Goal: Transaction & Acquisition: Obtain resource

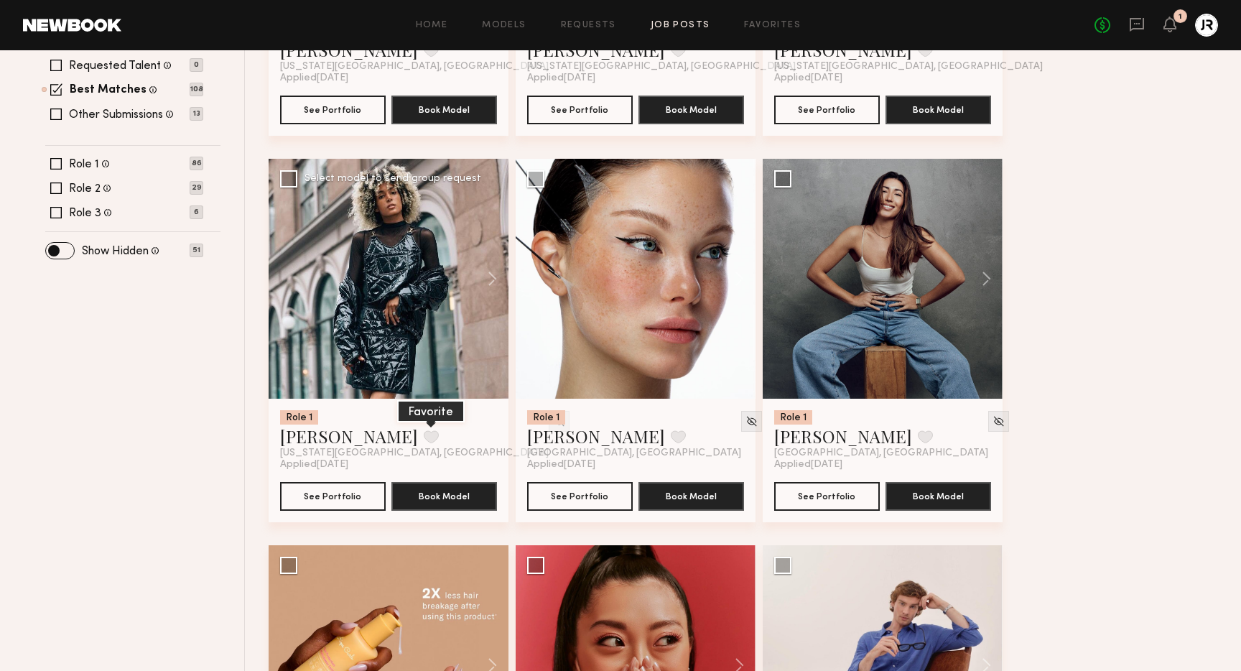
scroll to position [488, 0]
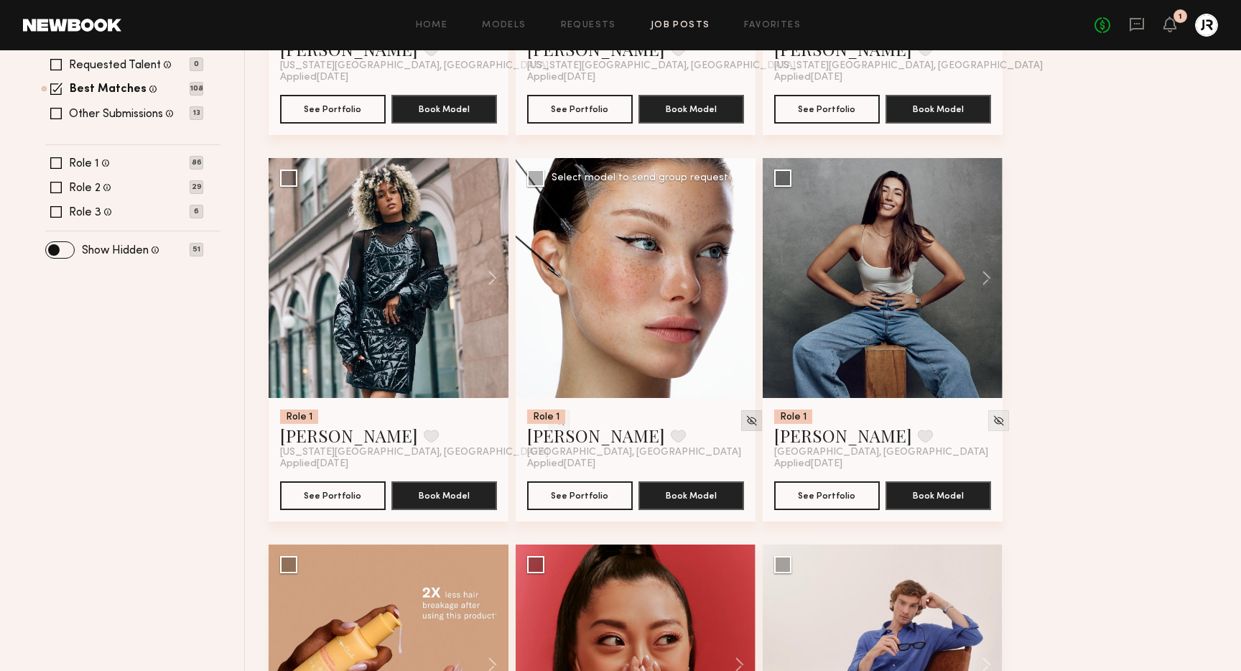
click at [745, 419] on img at bounding box center [751, 420] width 12 height 12
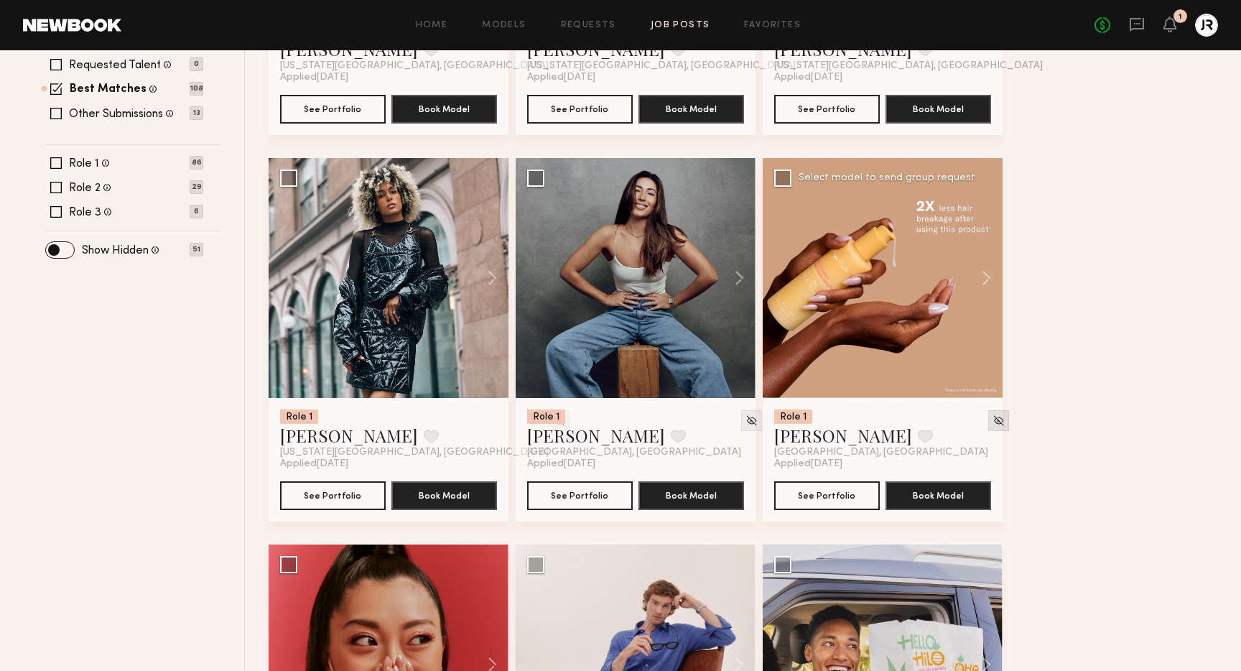
click at [992, 422] on img at bounding box center [998, 420] width 12 height 12
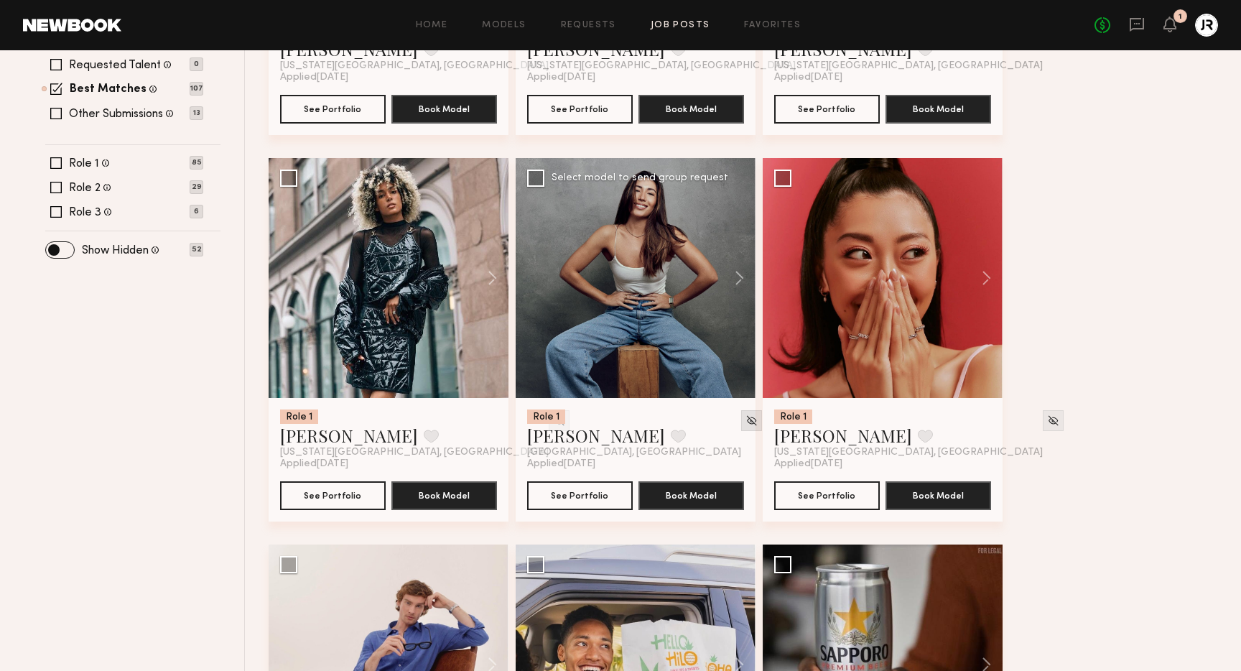
click at [745, 420] on img at bounding box center [751, 420] width 12 height 12
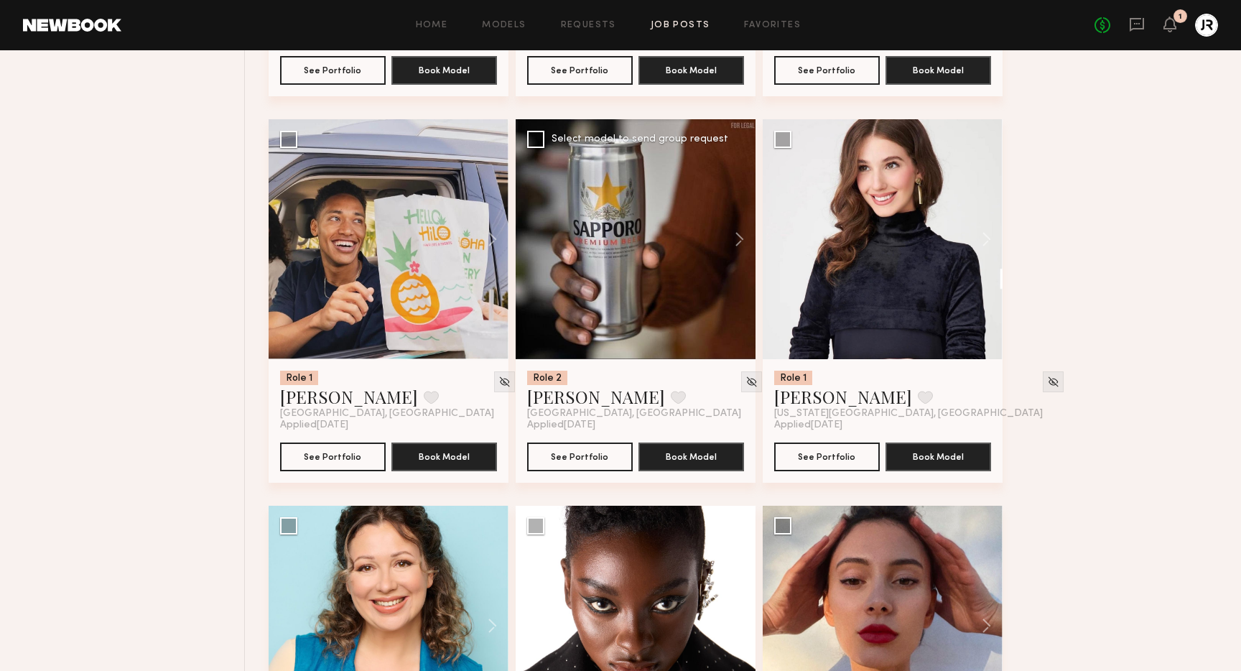
scroll to position [928, 0]
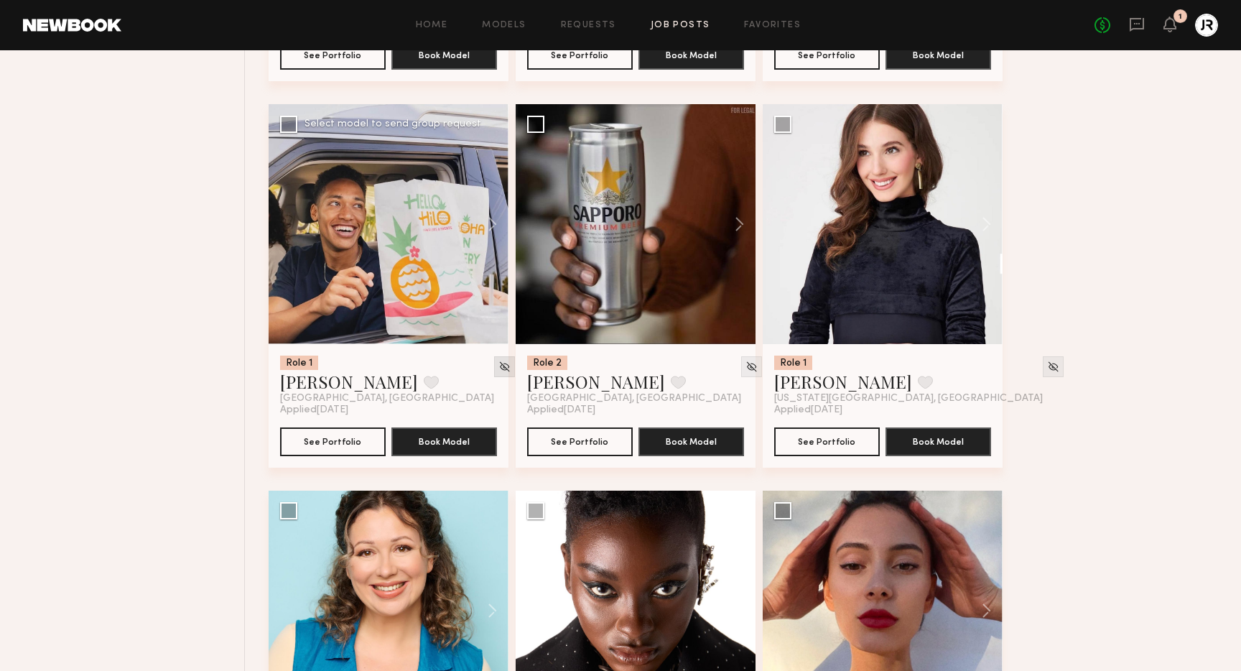
click at [498, 365] on img at bounding box center [504, 366] width 12 height 12
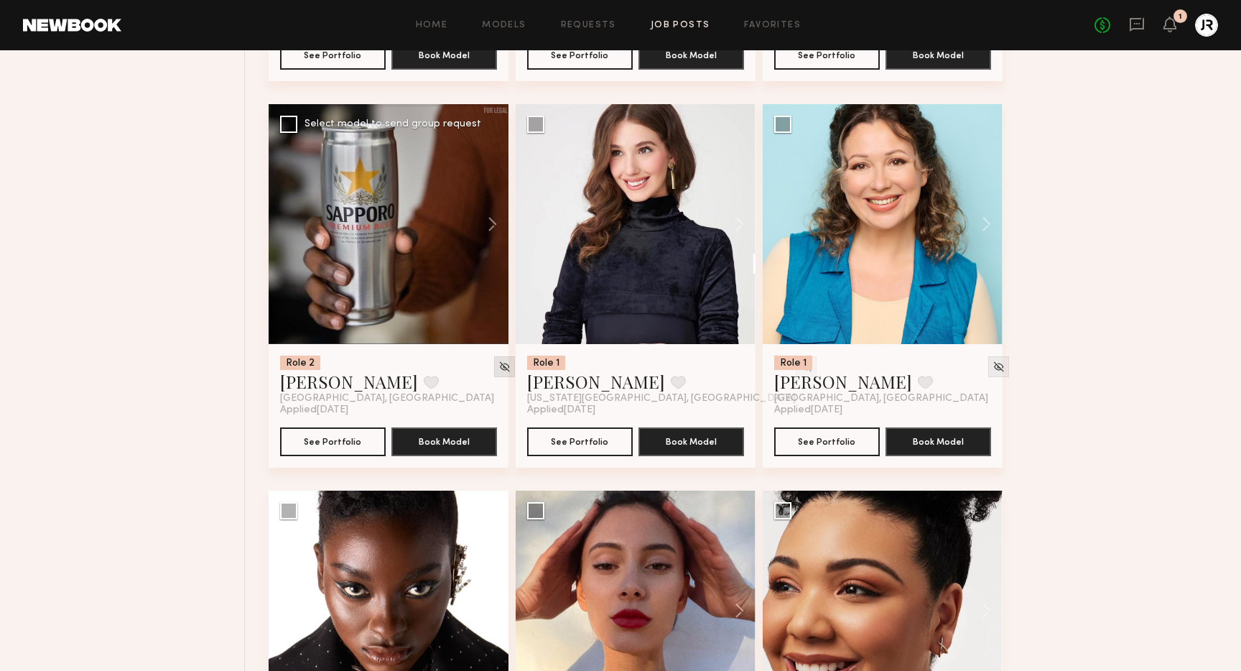
click at [498, 363] on img at bounding box center [504, 366] width 12 height 12
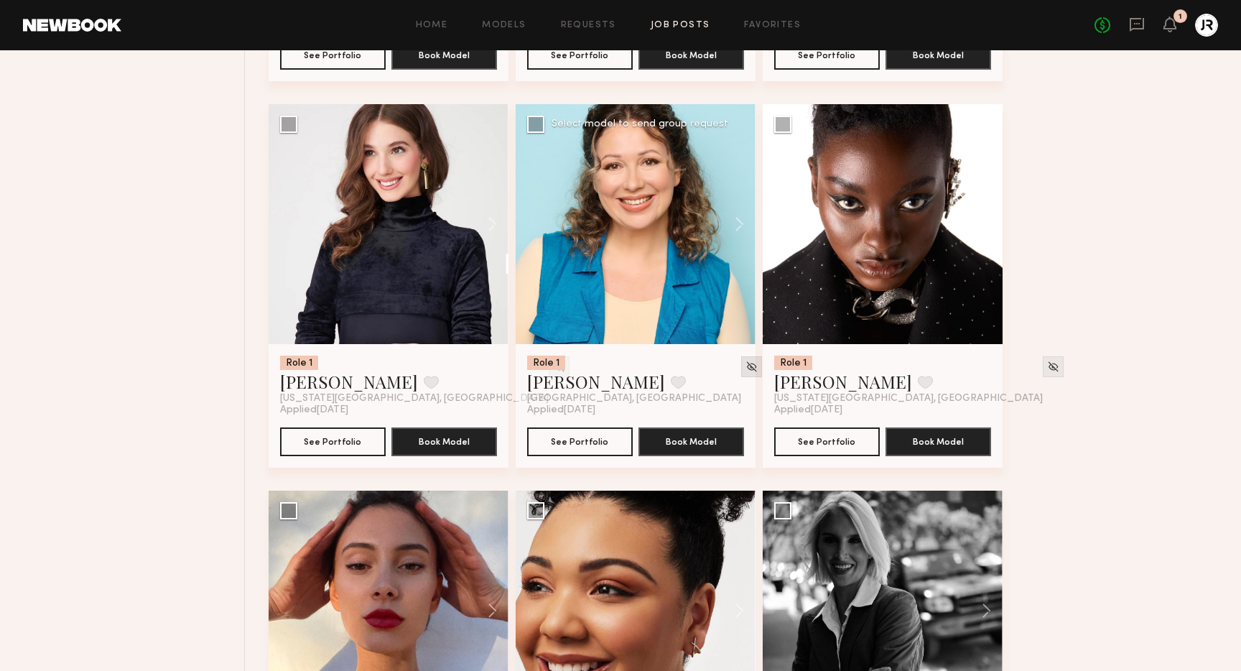
click at [745, 365] on img at bounding box center [751, 366] width 12 height 12
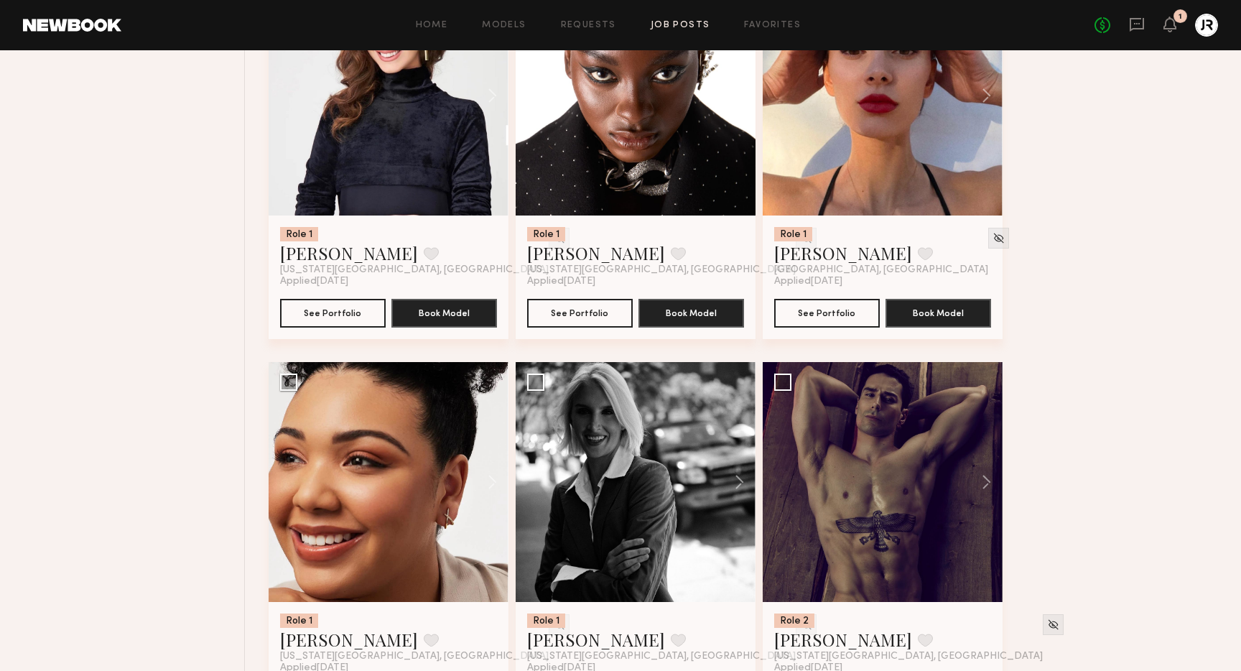
scroll to position [1067, 0]
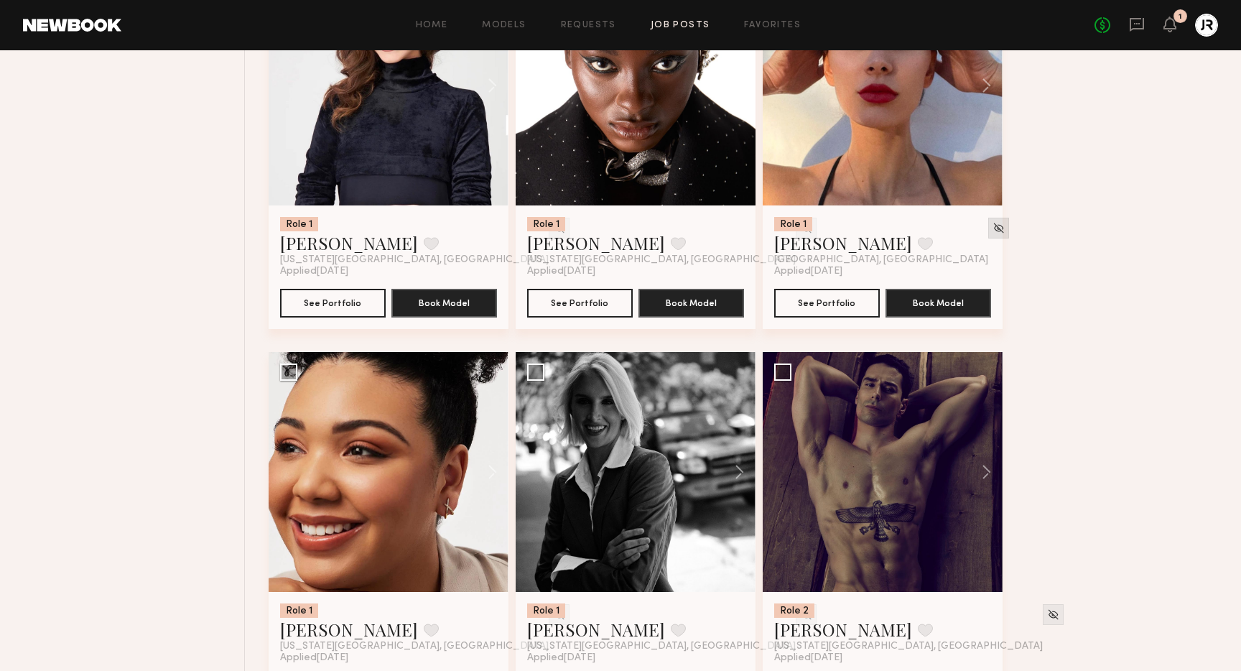
click at [992, 225] on img at bounding box center [998, 228] width 12 height 12
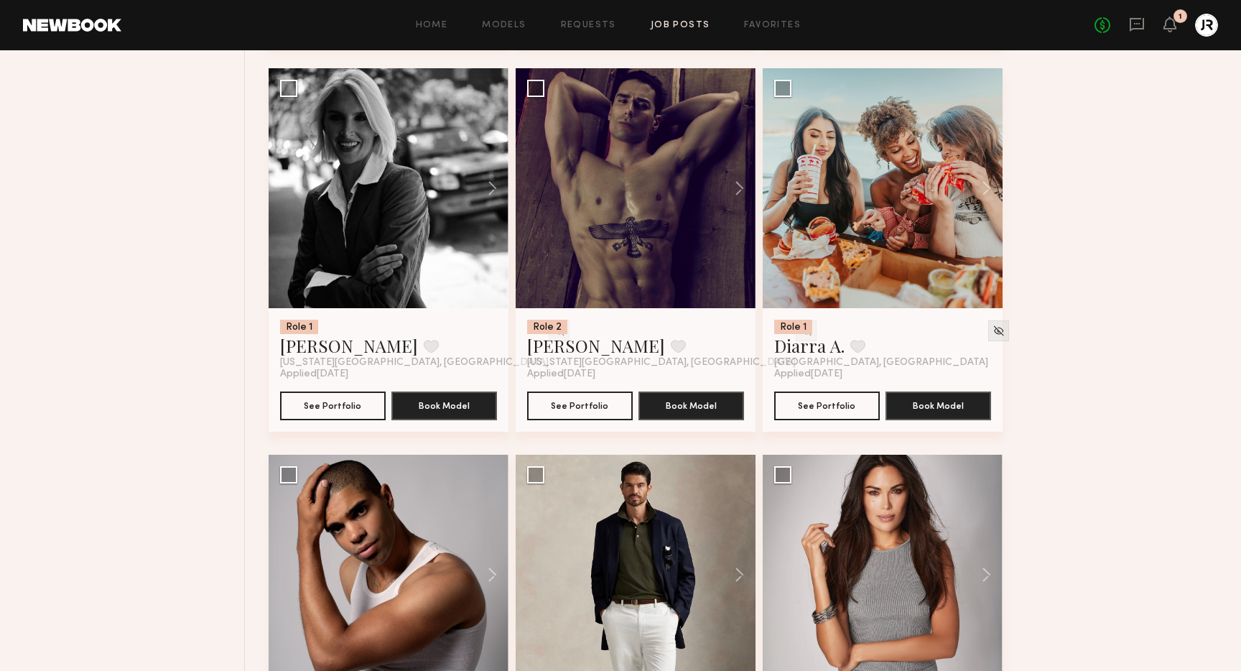
scroll to position [1352, 0]
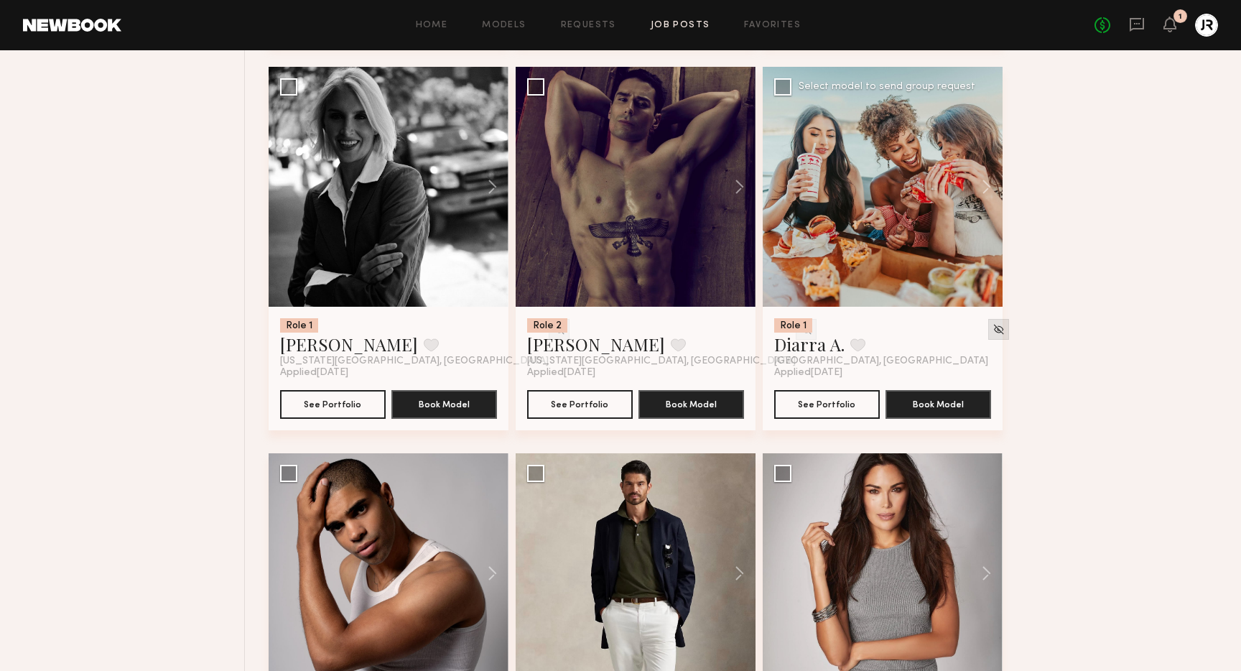
click at [992, 332] on img at bounding box center [998, 329] width 12 height 12
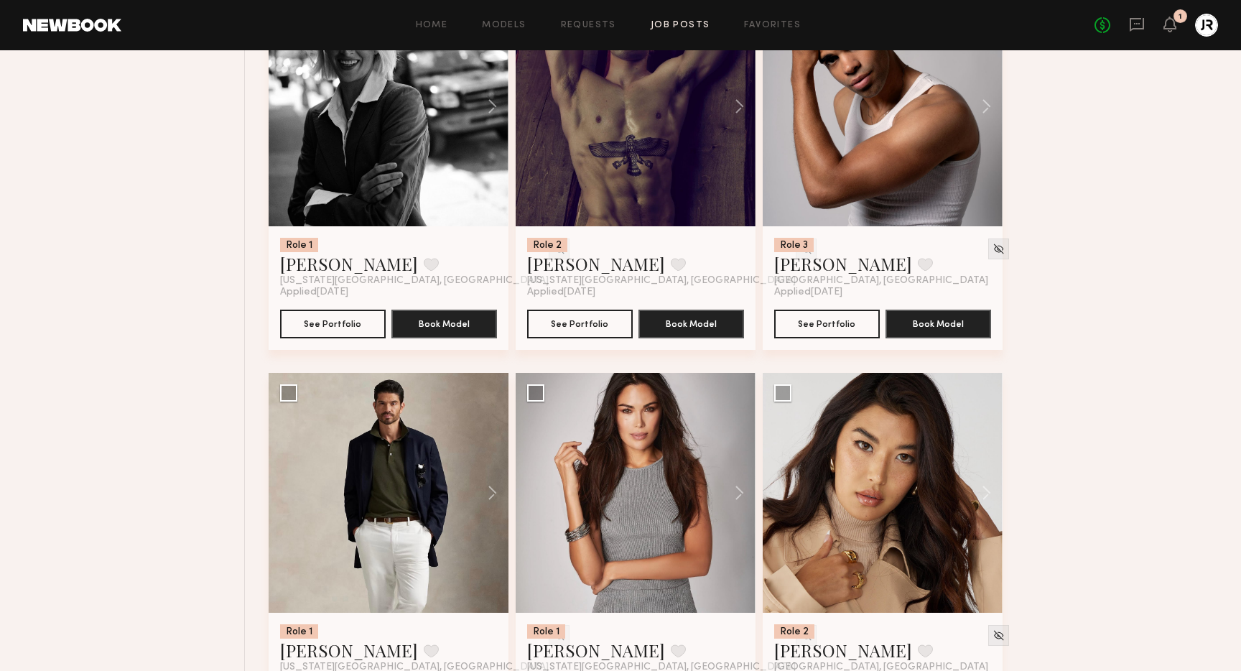
scroll to position [1434, 0]
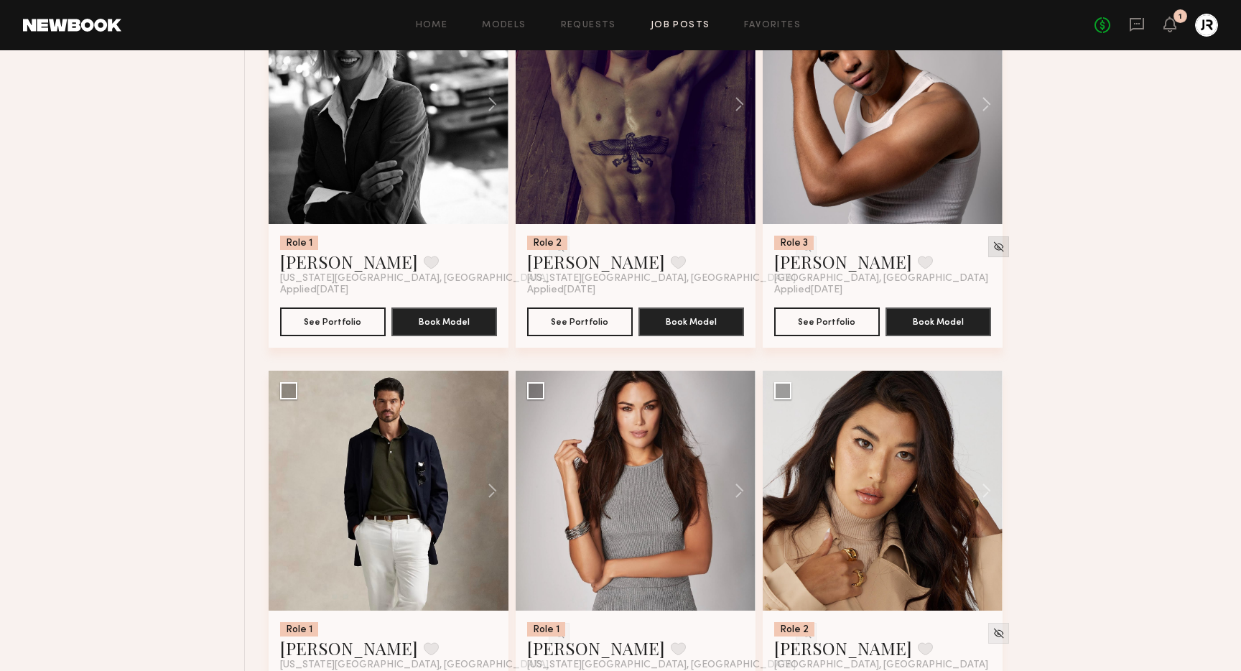
click at [992, 246] on img at bounding box center [998, 246] width 12 height 12
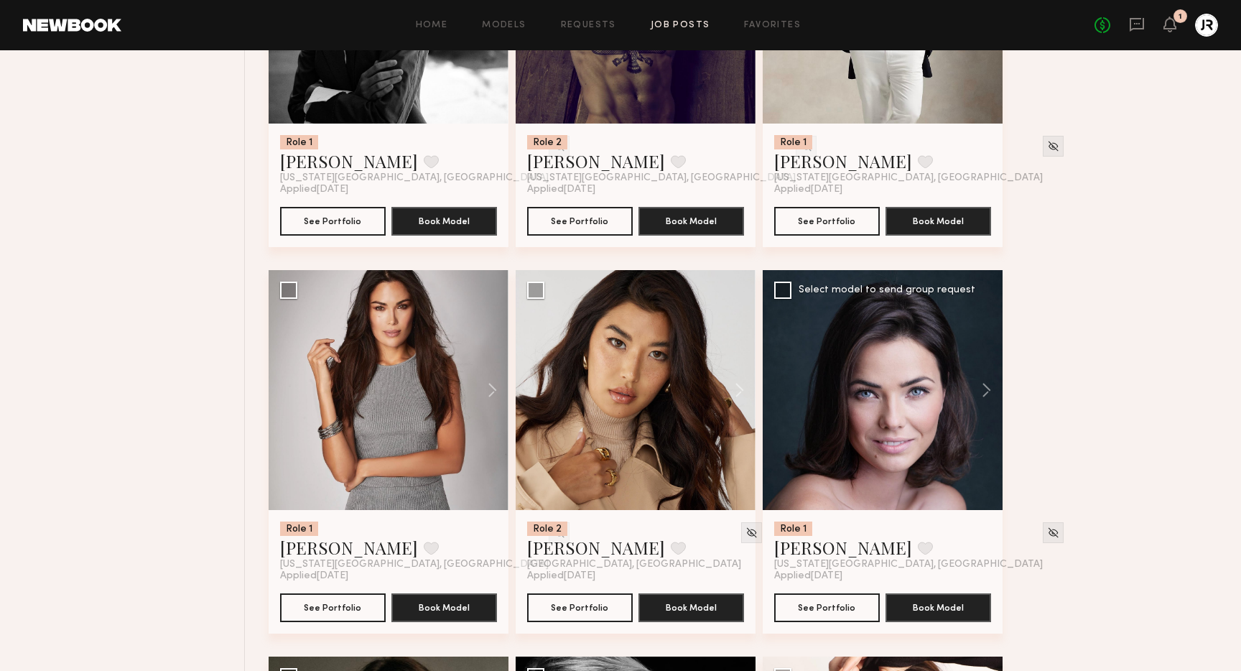
scroll to position [1574, 0]
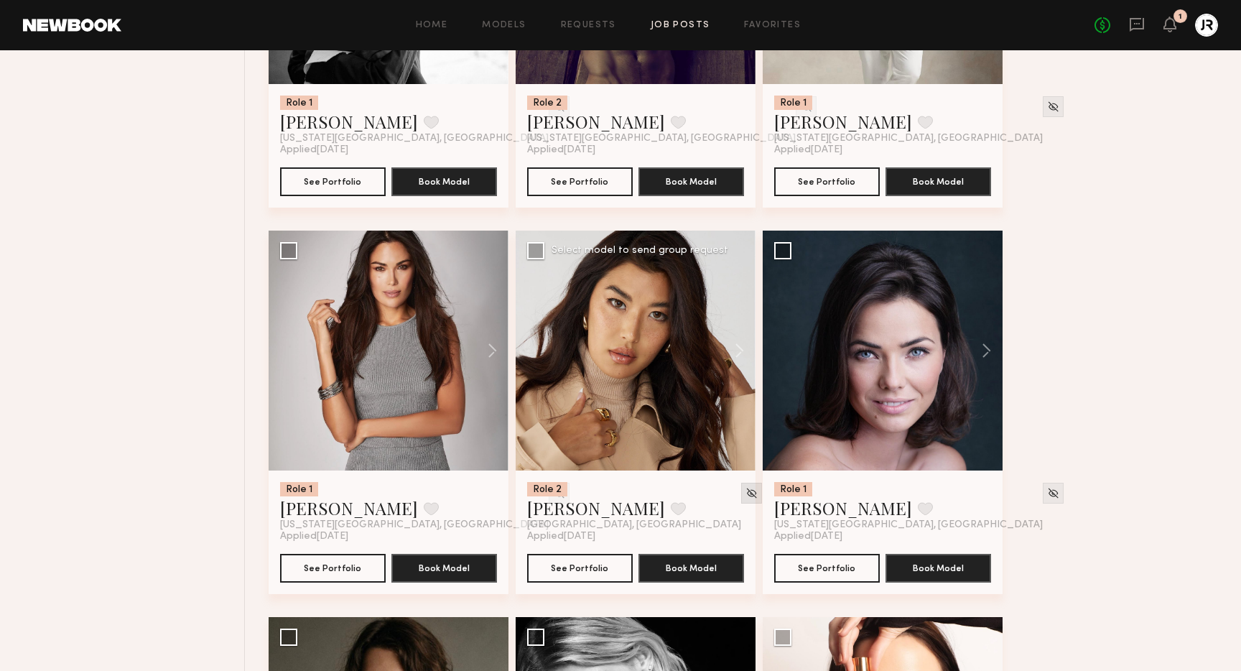
click at [745, 494] on img at bounding box center [751, 493] width 12 height 12
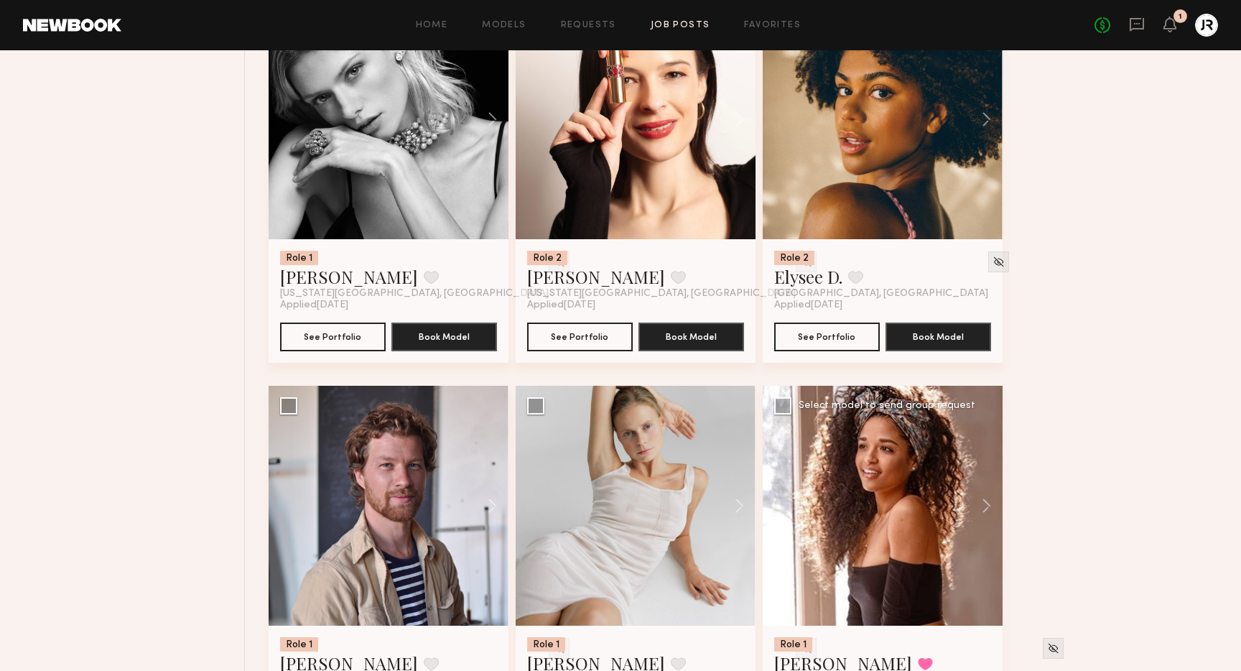
scroll to position [2224, 0]
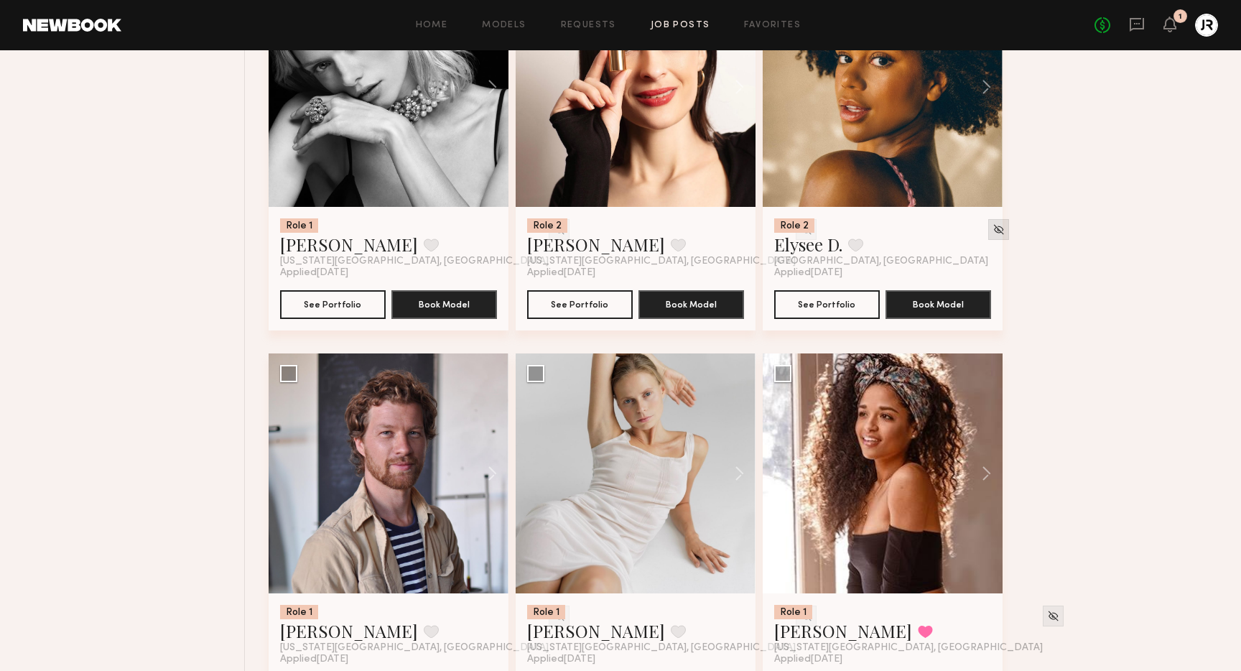
click at [992, 231] on img at bounding box center [998, 229] width 12 height 12
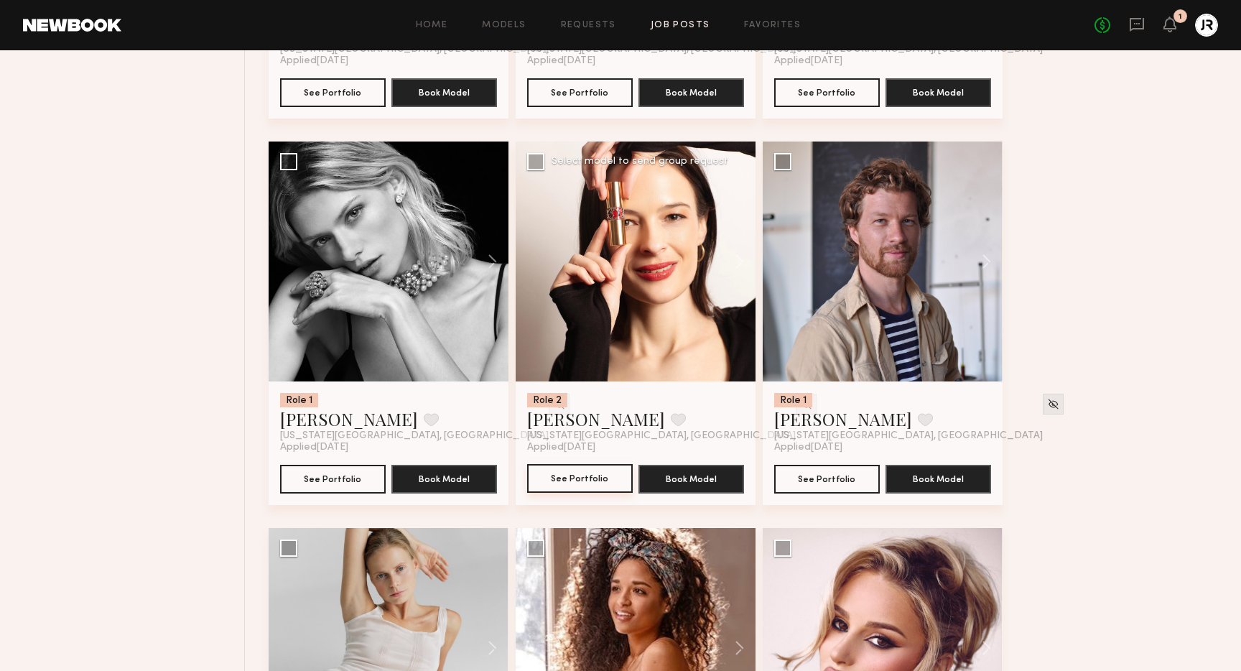
scroll to position [2047, 0]
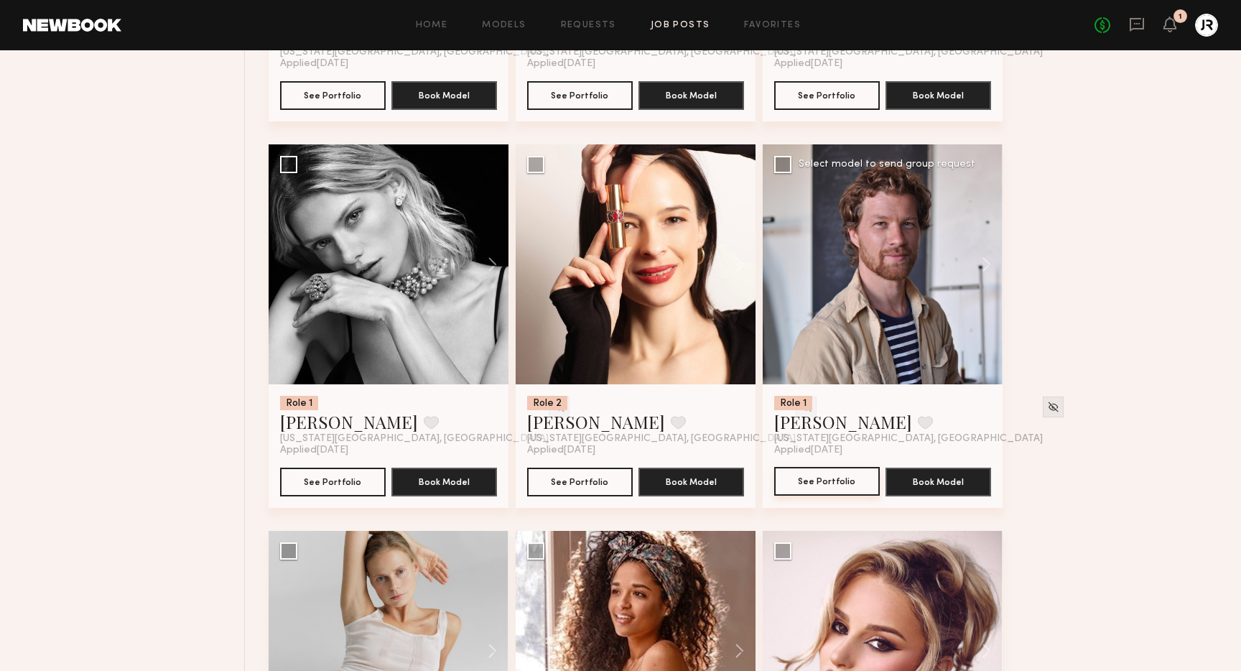
click at [841, 481] on button "See Portfolio" at bounding box center [827, 481] width 106 height 29
click at [917, 425] on button at bounding box center [924, 422] width 15 height 13
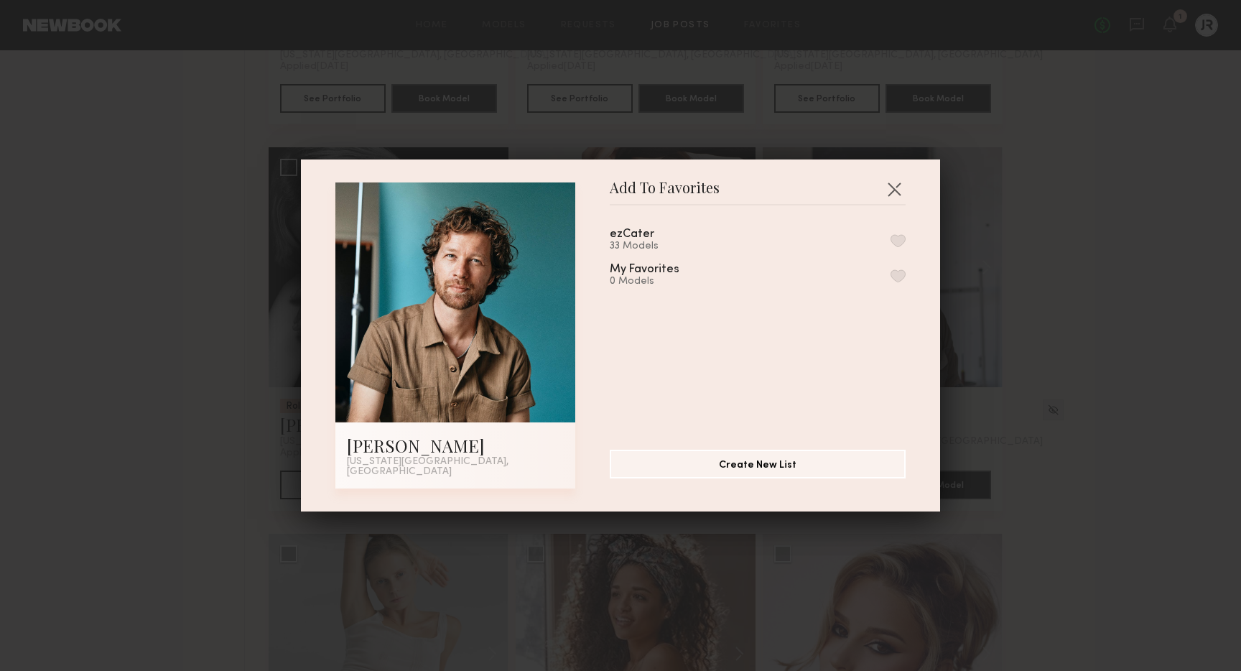
click at [899, 246] on button "button" at bounding box center [897, 240] width 15 height 13
click at [890, 195] on button "button" at bounding box center [893, 188] width 23 height 23
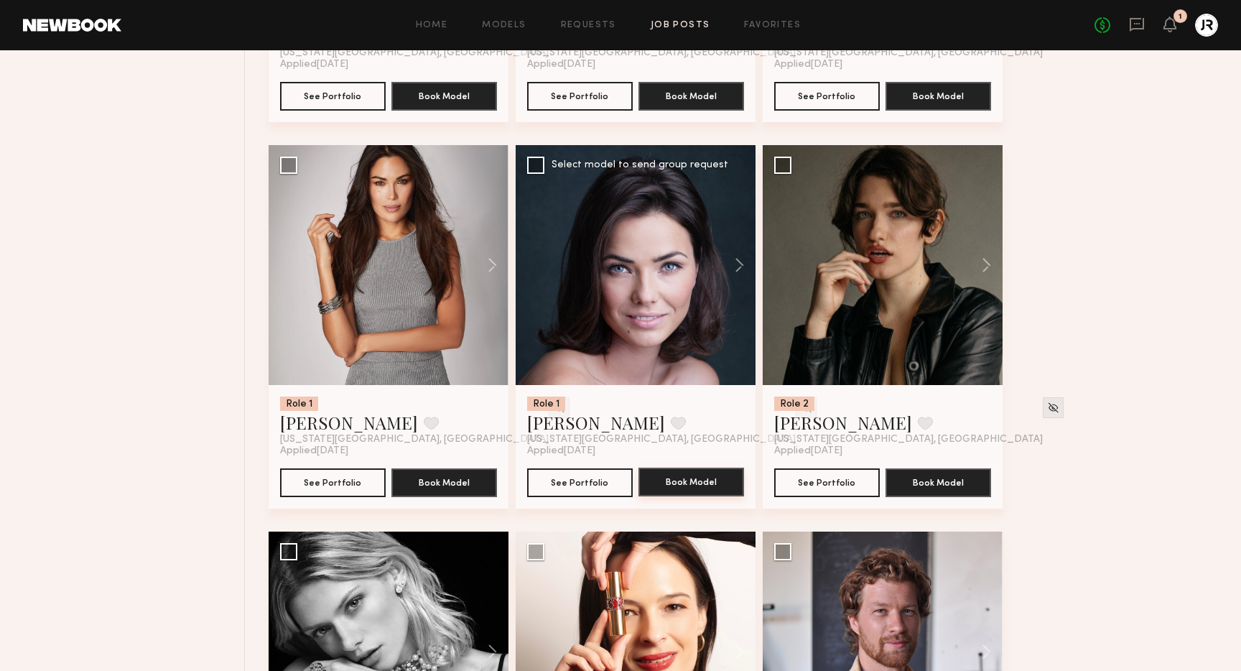
scroll to position [1657, 0]
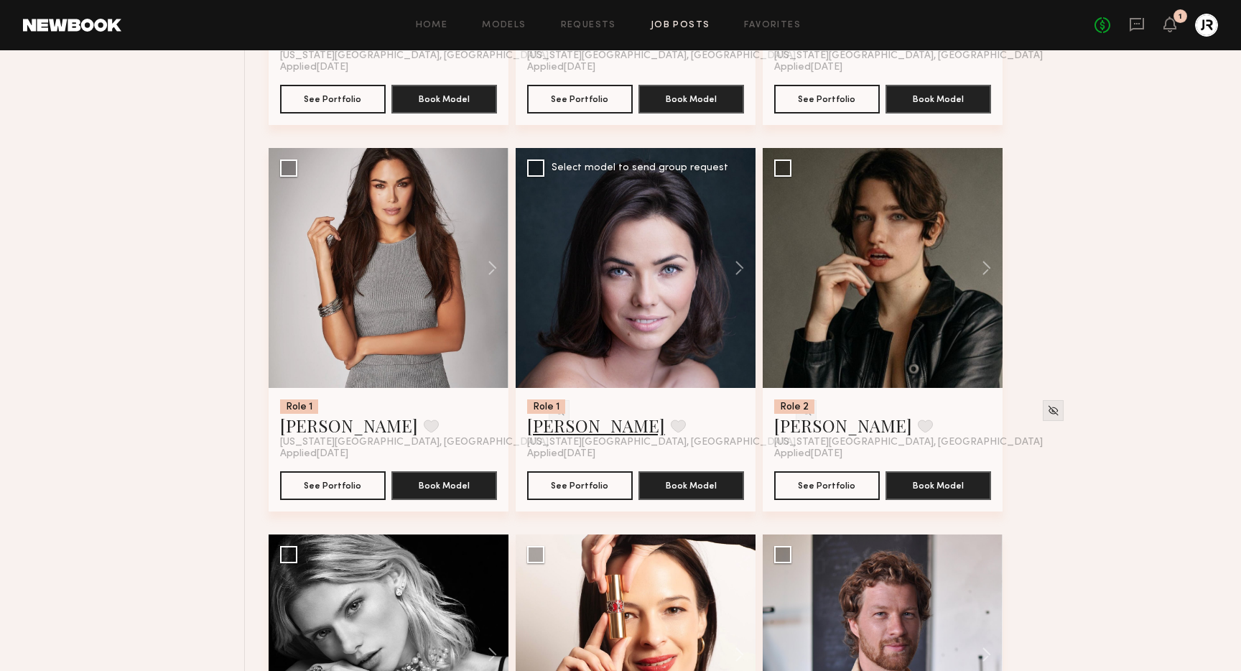
click at [551, 434] on link "Natalia B." at bounding box center [596, 425] width 138 height 23
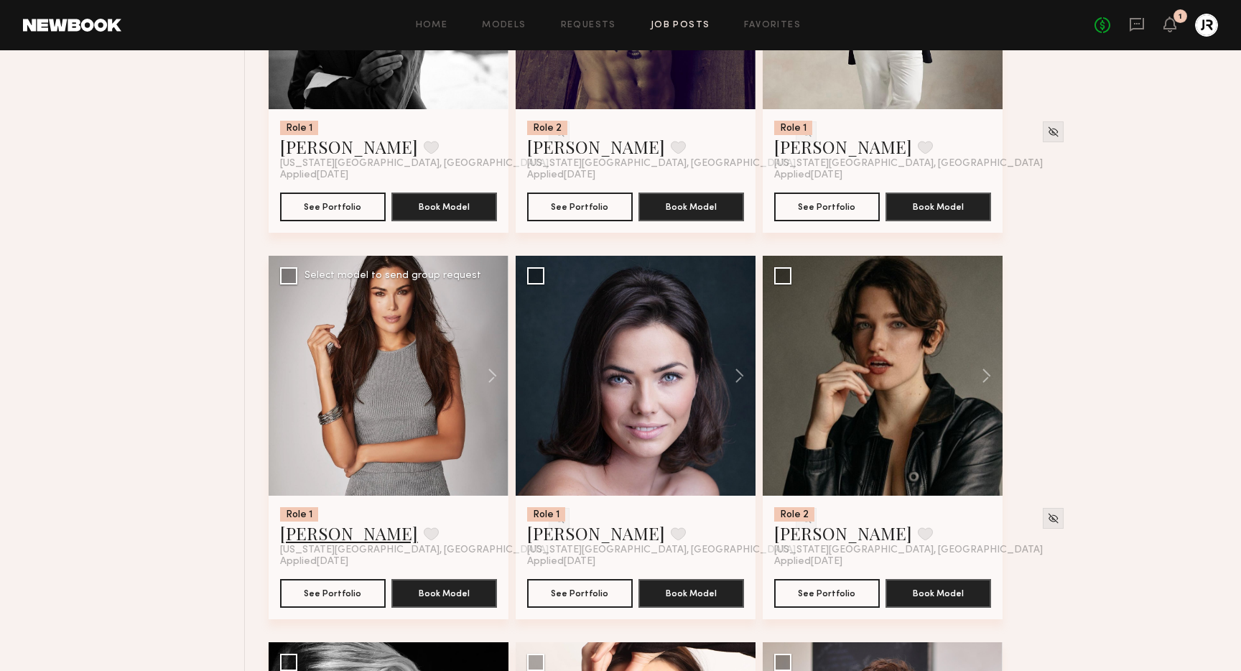
scroll to position [1544, 0]
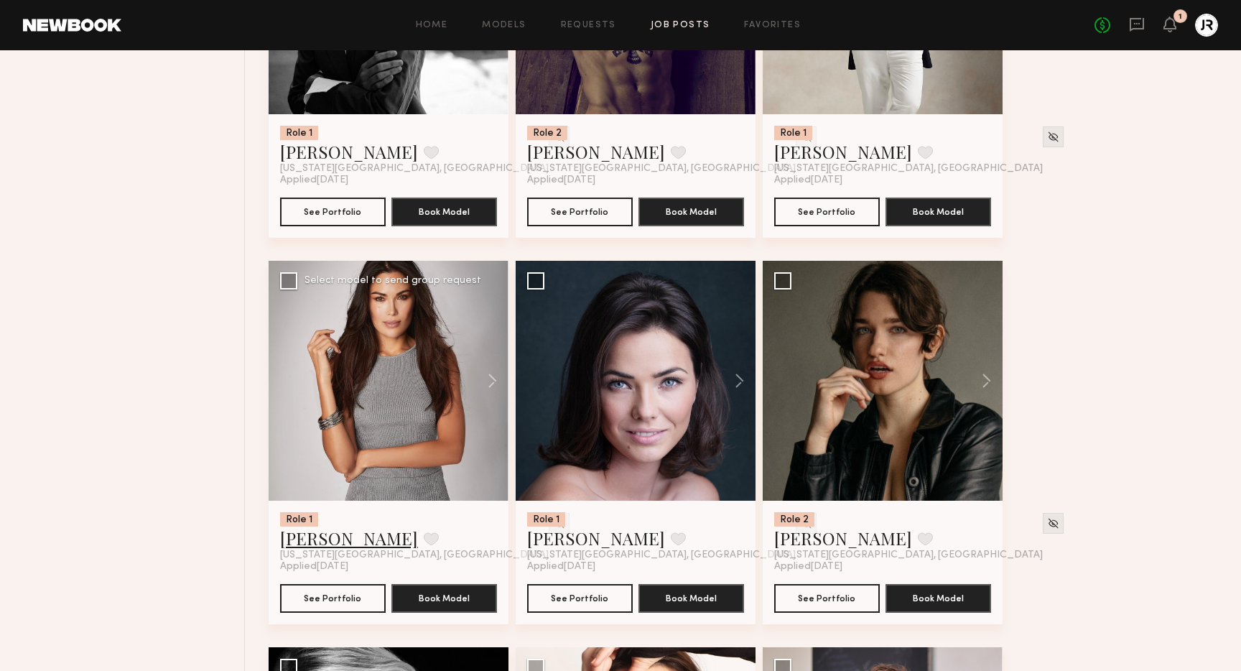
click at [322, 545] on link "Vanessa O." at bounding box center [349, 537] width 138 height 23
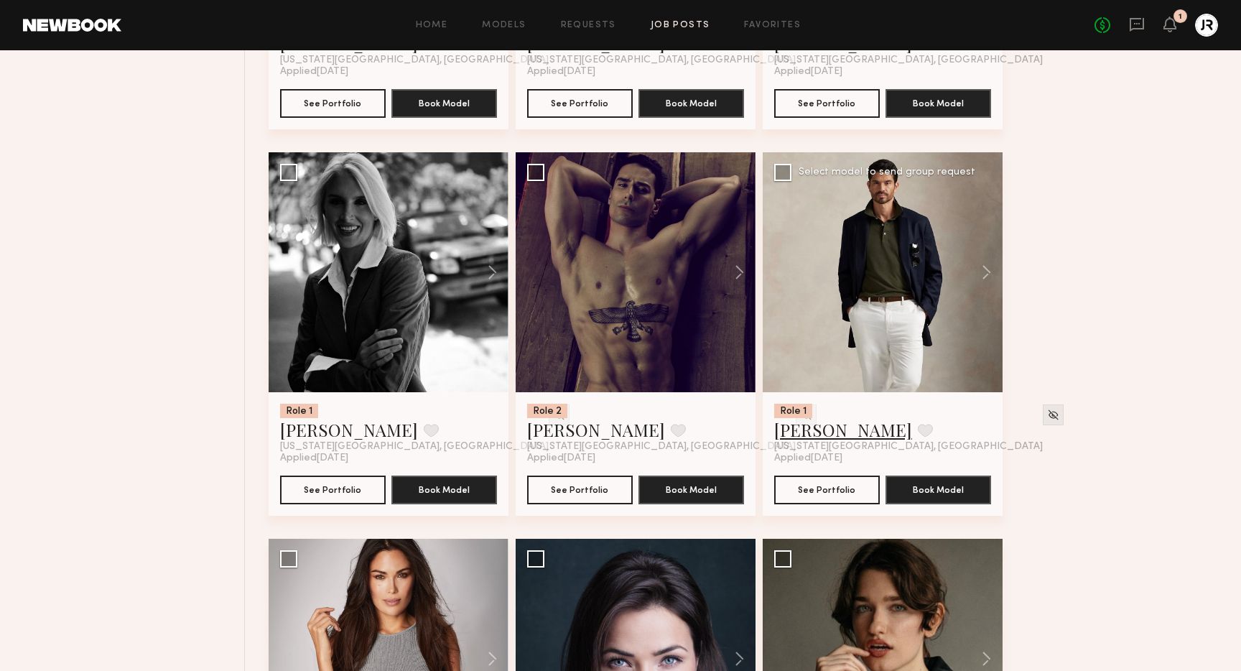
scroll to position [1264, 0]
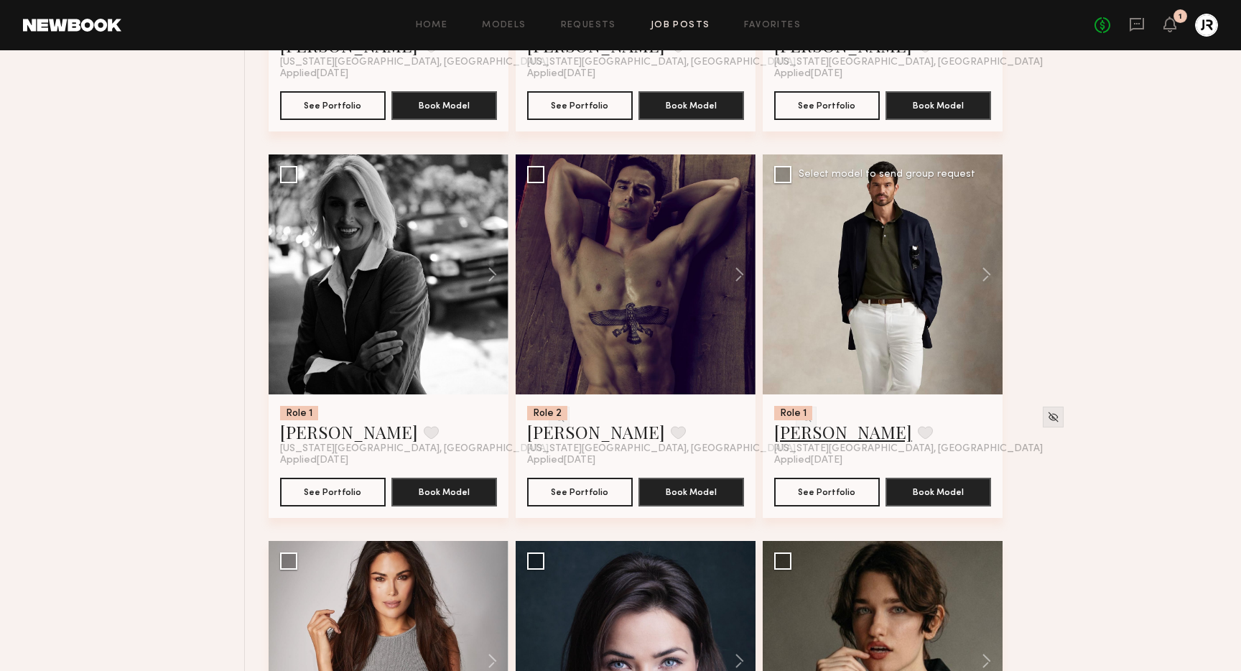
click at [809, 434] on link "Miguel O." at bounding box center [843, 431] width 138 height 23
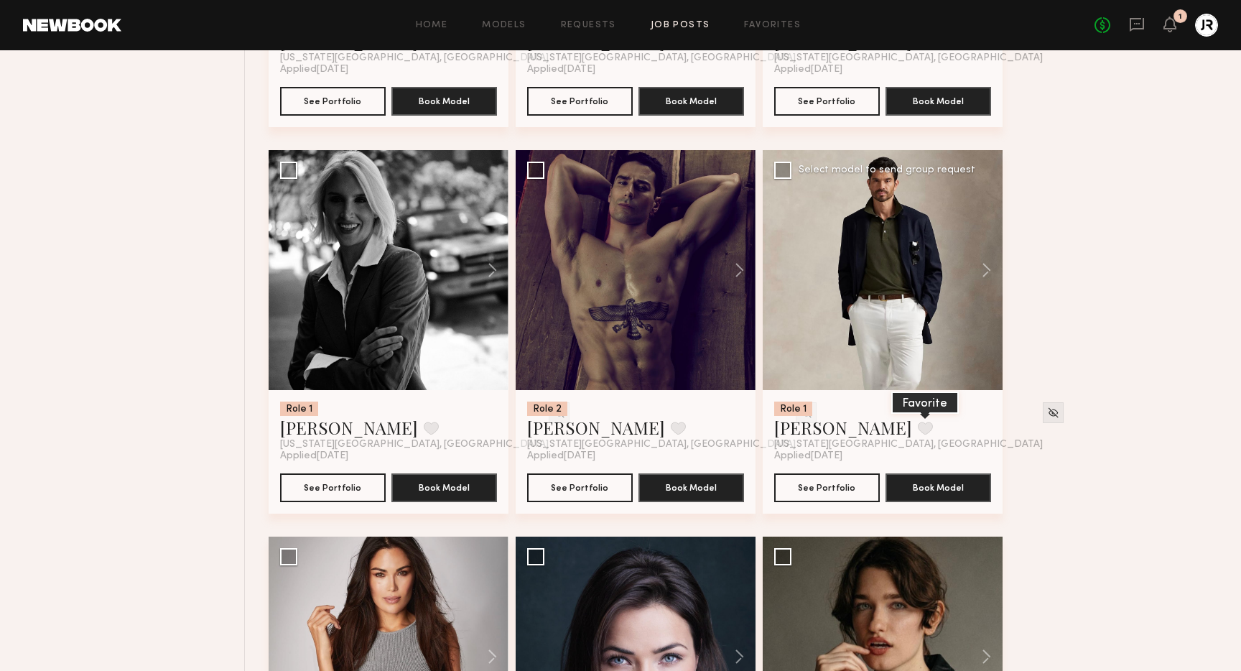
click at [917, 431] on button at bounding box center [924, 427] width 15 height 13
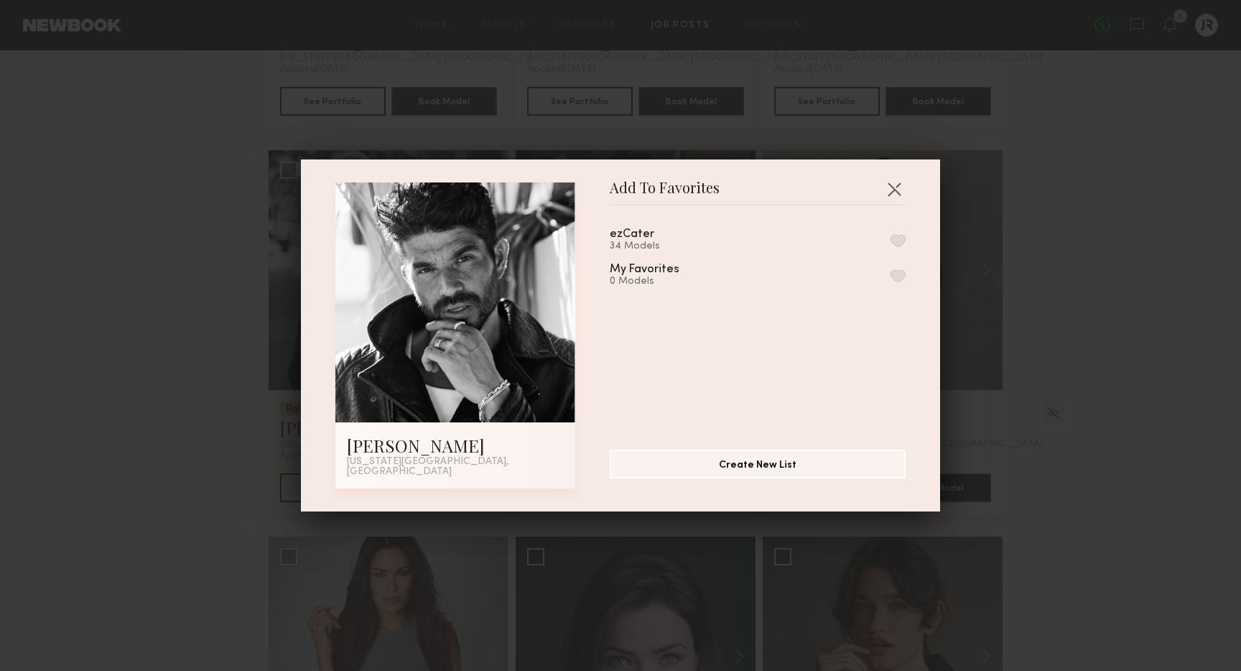
click at [900, 243] on button "button" at bounding box center [897, 240] width 15 height 13
click at [895, 193] on button "button" at bounding box center [893, 188] width 23 height 23
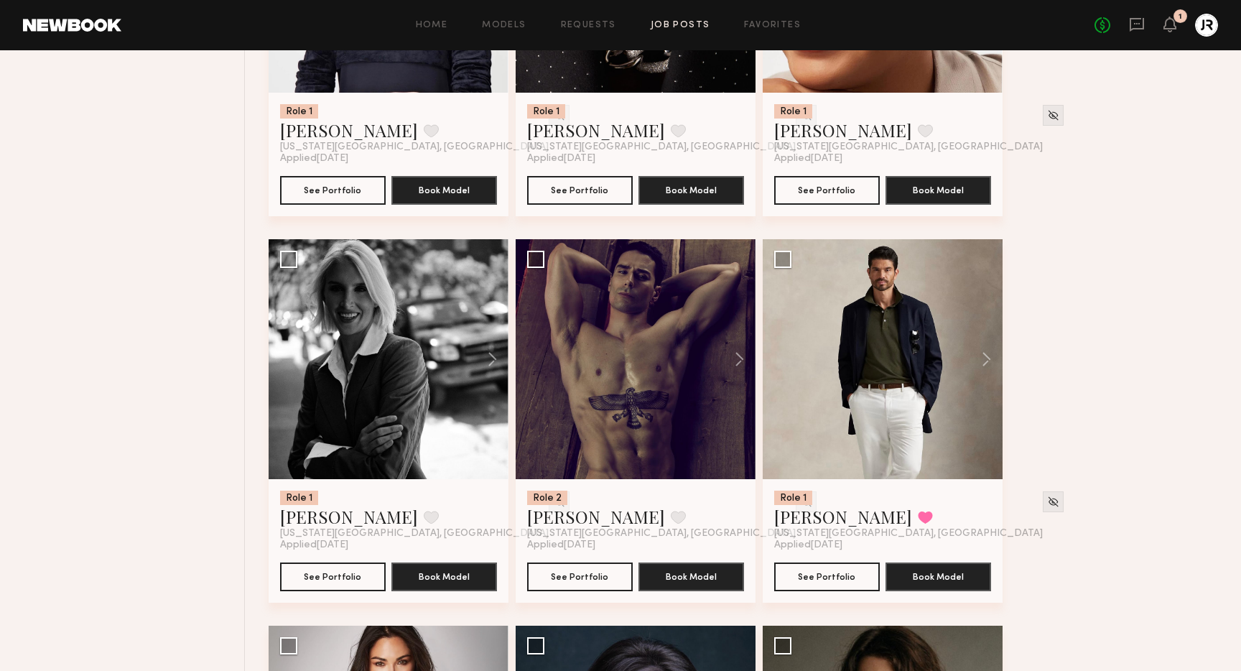
scroll to position [1175, 0]
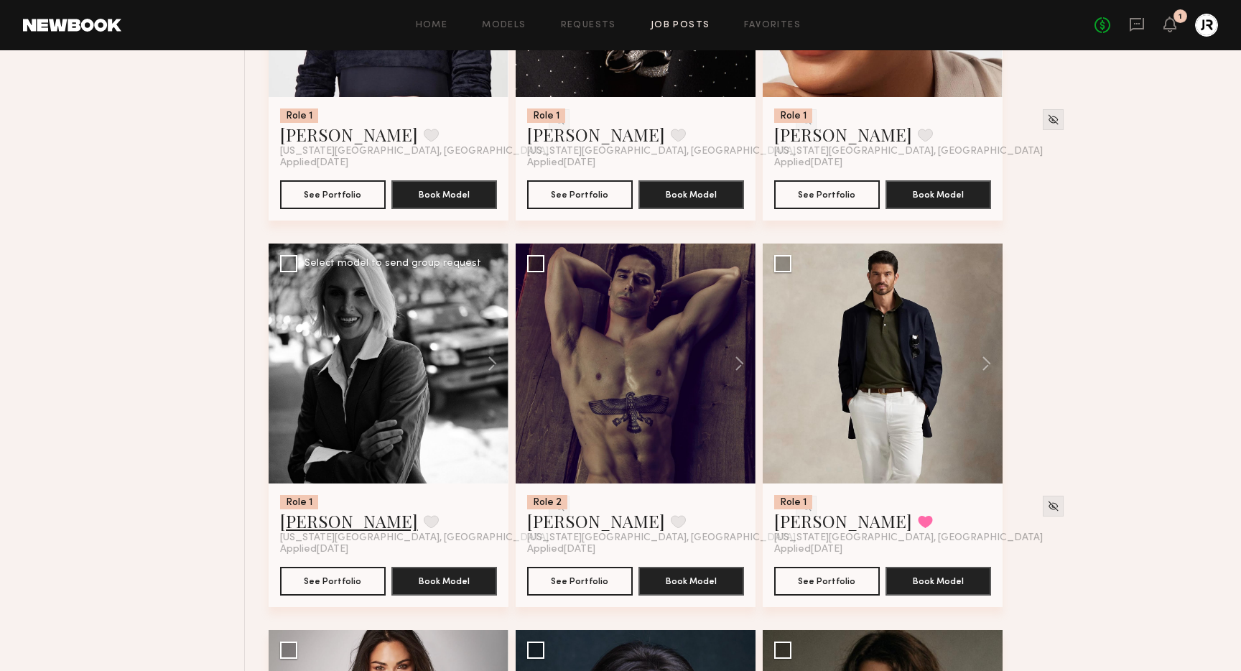
click at [326, 521] on link "Katia M." at bounding box center [349, 520] width 138 height 23
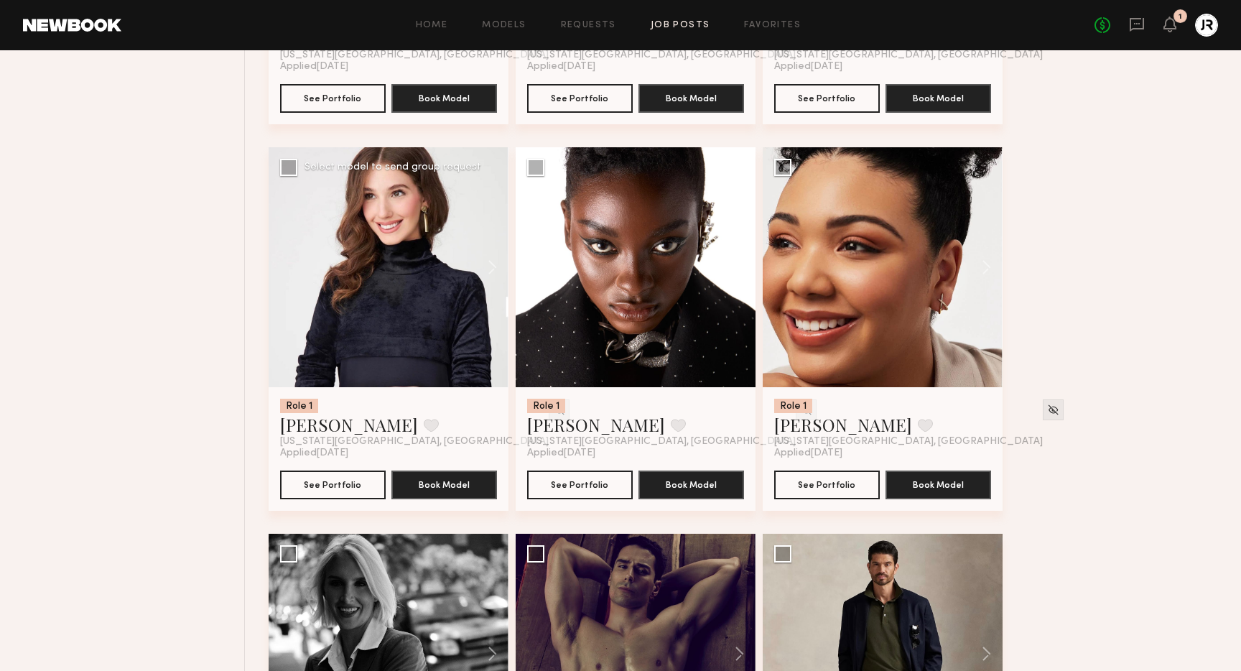
scroll to position [884, 0]
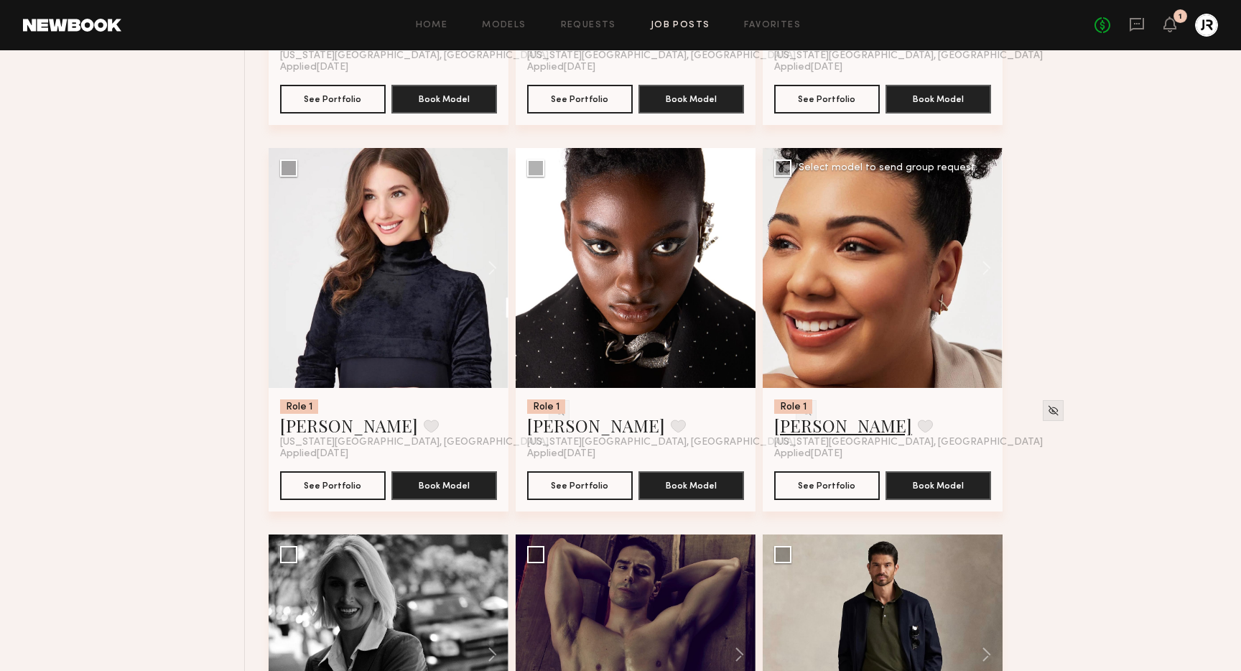
click at [802, 426] on link "Kari S." at bounding box center [843, 425] width 138 height 23
click at [313, 427] on link "Luisane R." at bounding box center [349, 425] width 138 height 23
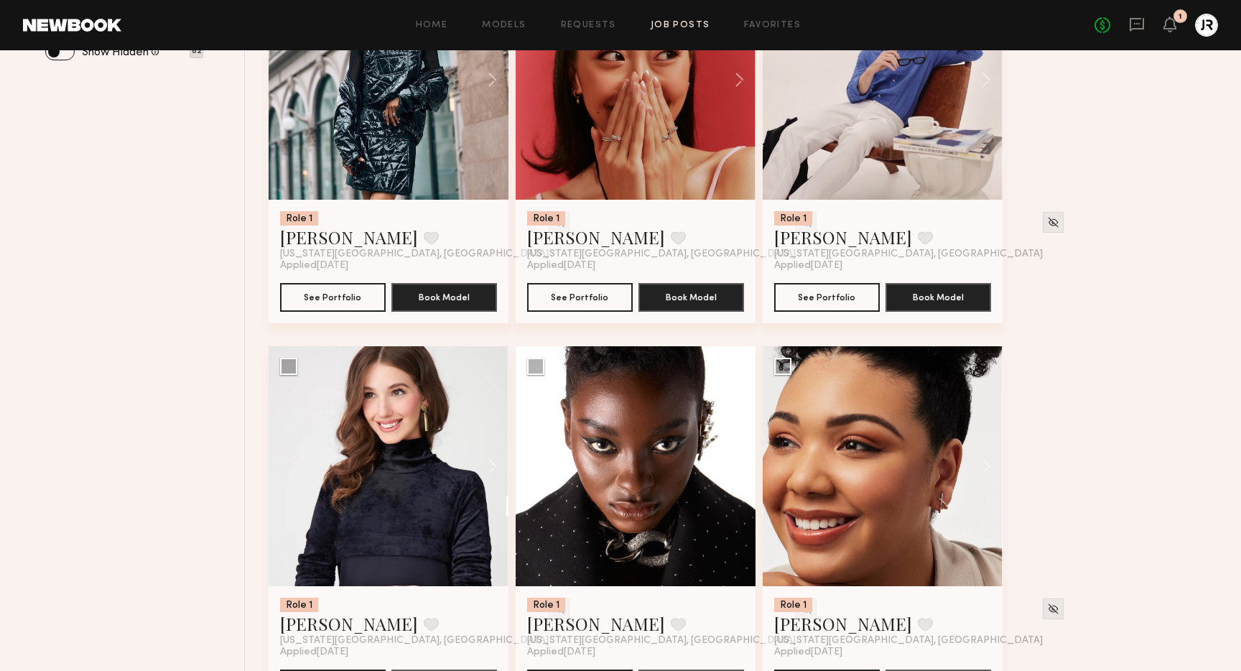
scroll to position [490, 0]
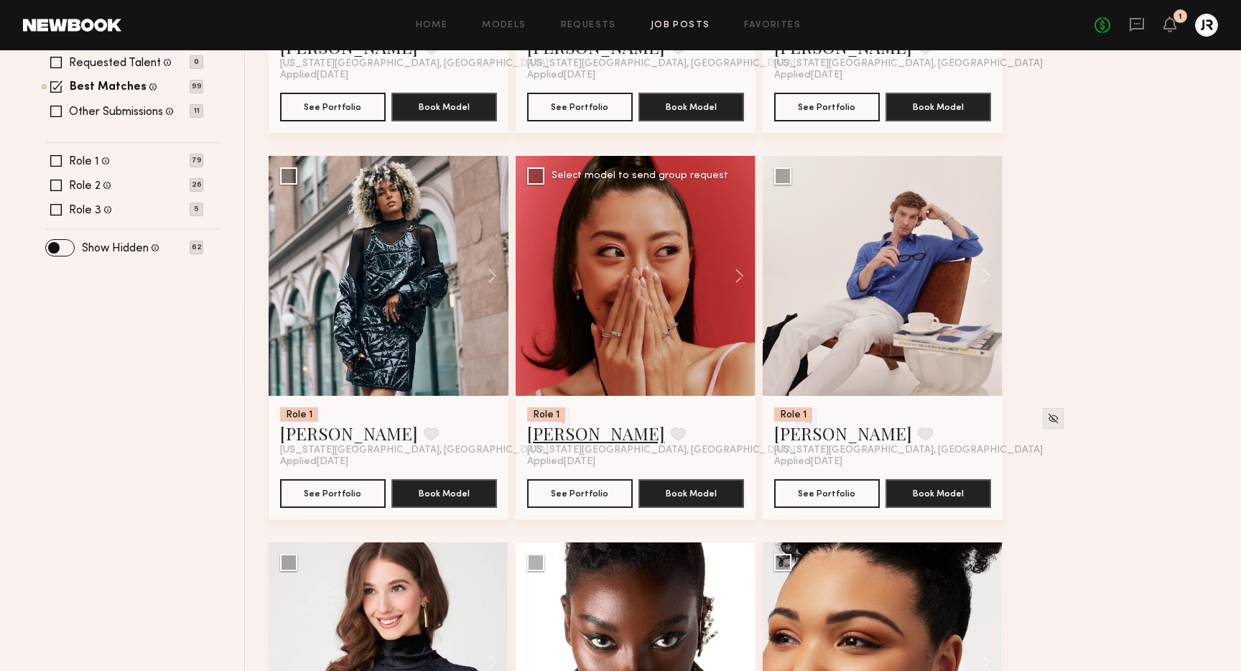
click at [566, 436] on link "Meghan N." at bounding box center [596, 432] width 138 height 23
click at [671, 434] on button at bounding box center [678, 433] width 15 height 13
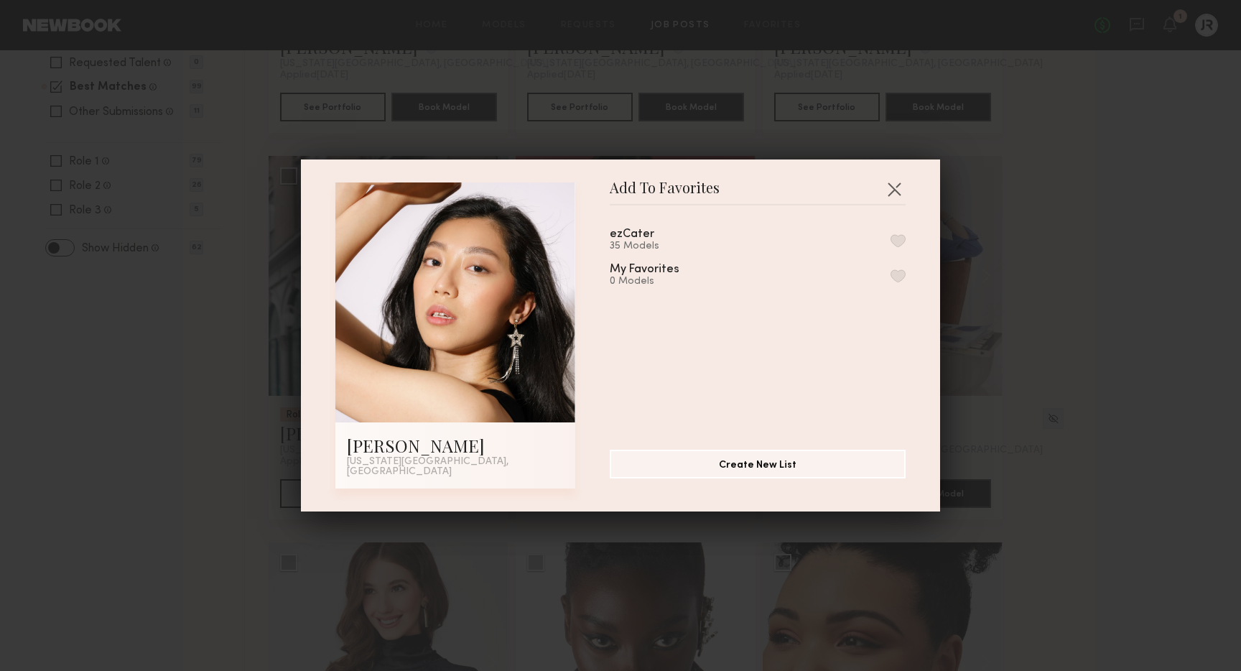
click at [898, 242] on button "button" at bounding box center [897, 240] width 15 height 13
click at [895, 190] on button "button" at bounding box center [893, 188] width 23 height 23
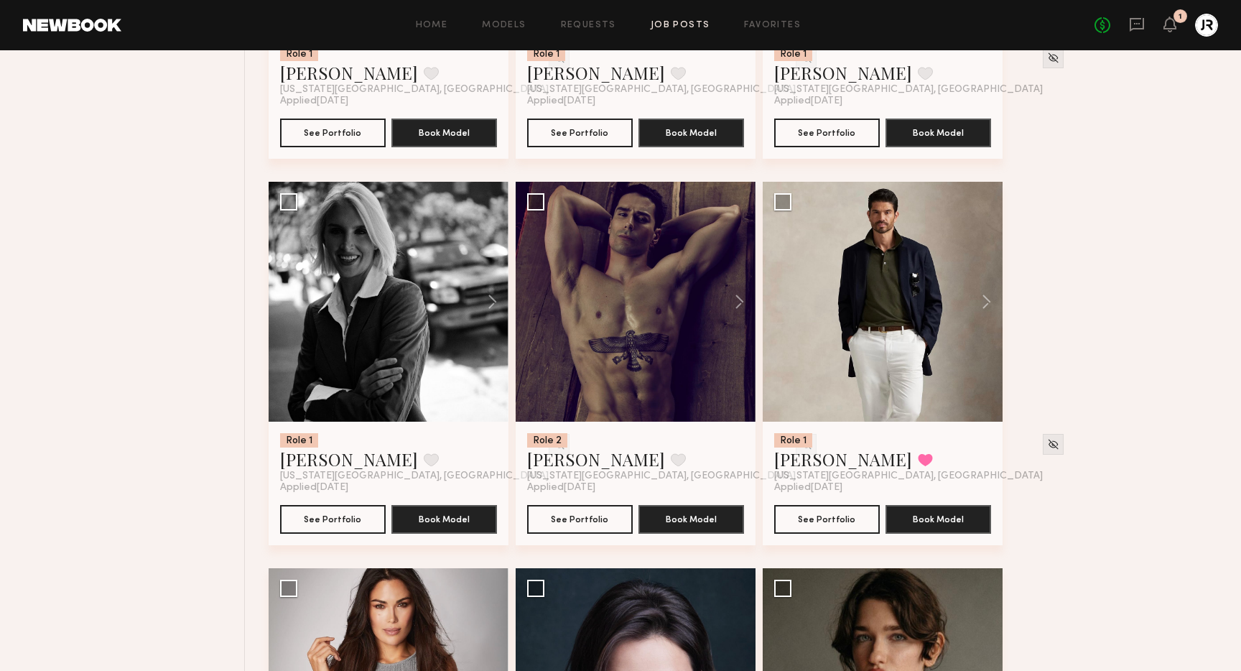
scroll to position [0, 0]
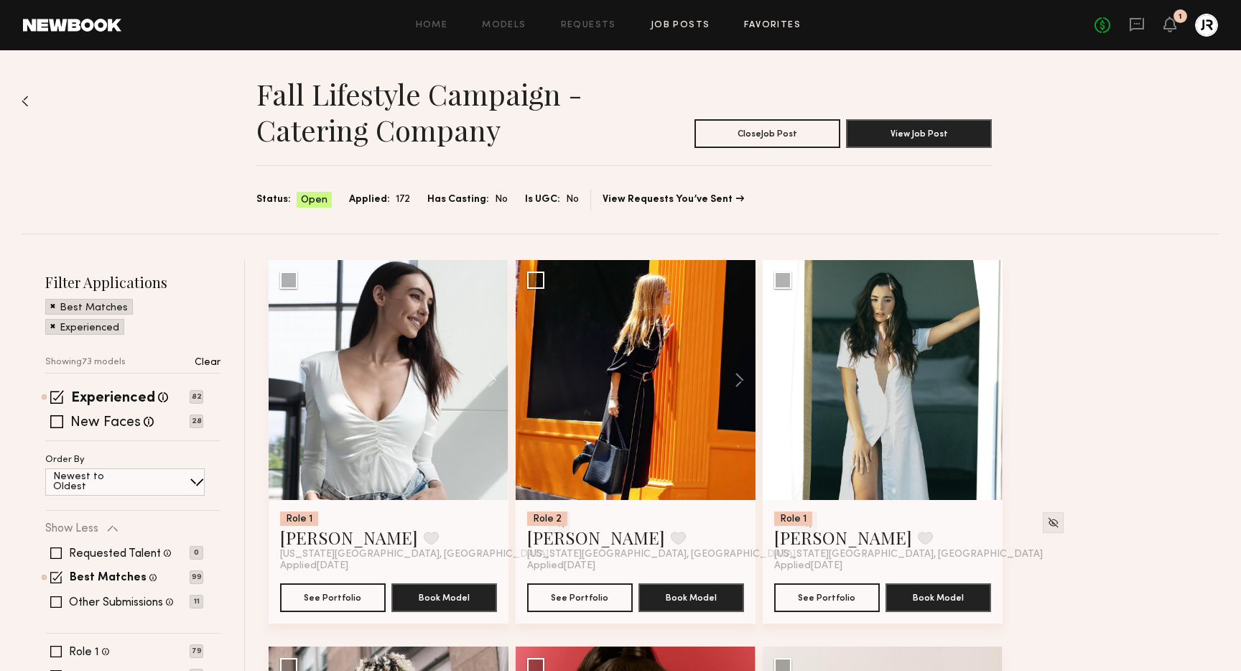
click at [772, 27] on link "Favorites" at bounding box center [772, 25] width 57 height 9
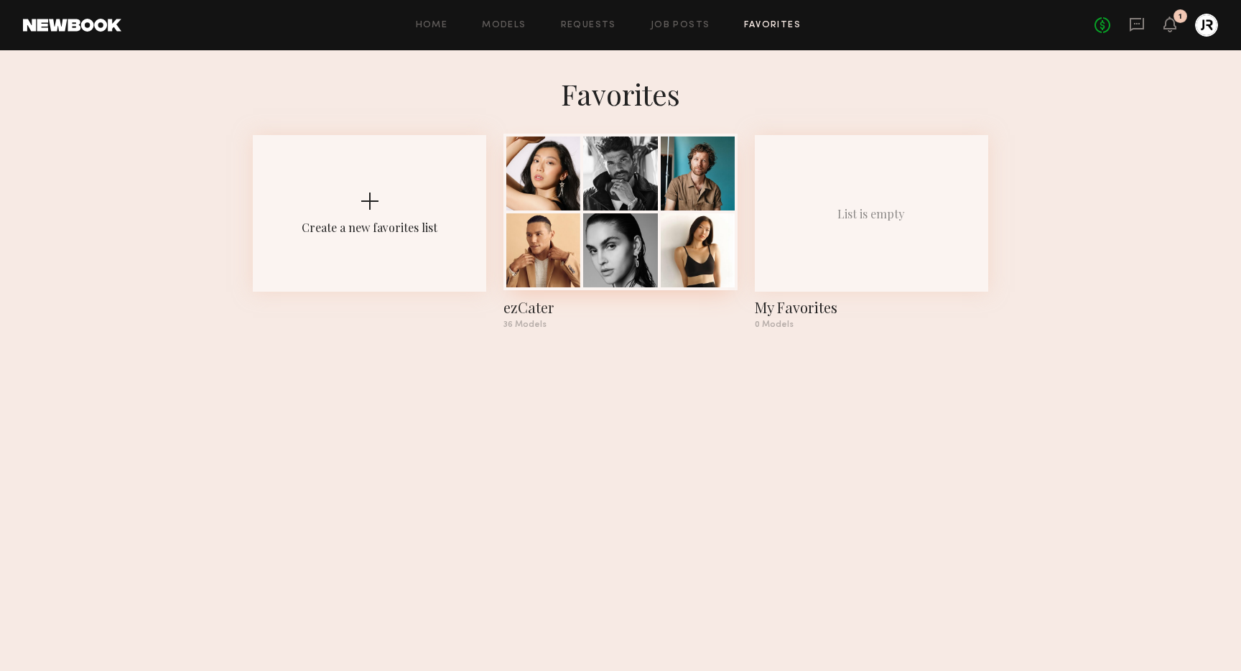
click at [620, 243] on div at bounding box center [620, 250] width 74 height 74
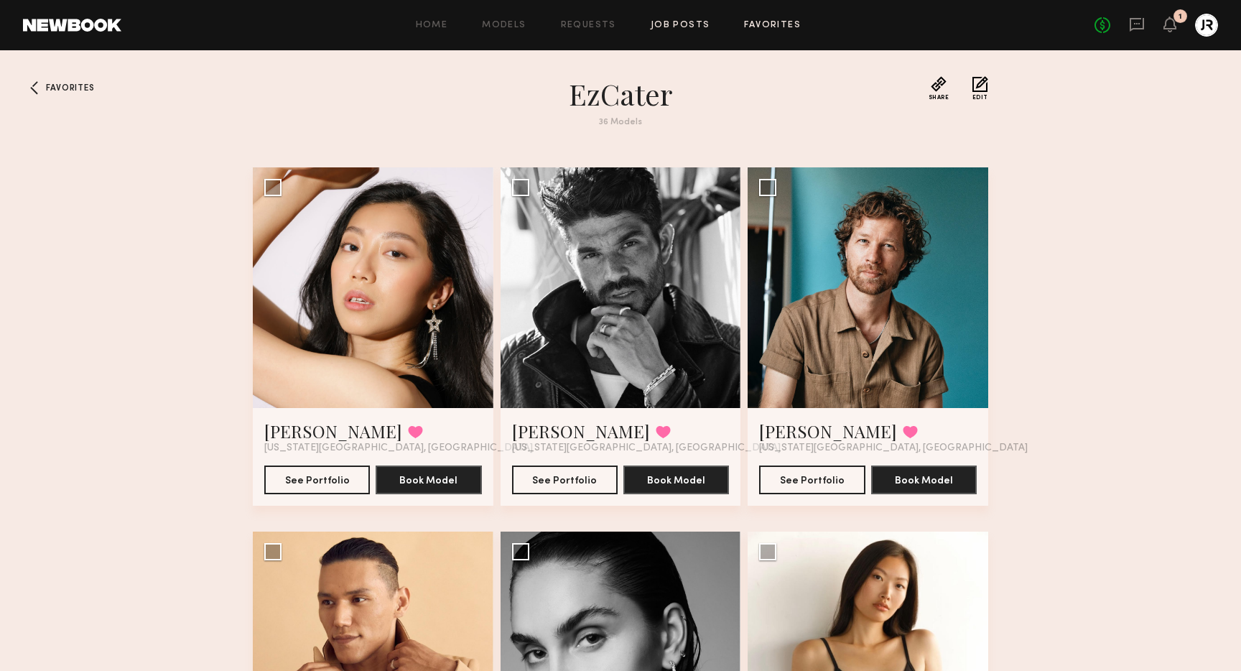
click at [680, 27] on link "Job Posts" at bounding box center [680, 25] width 60 height 9
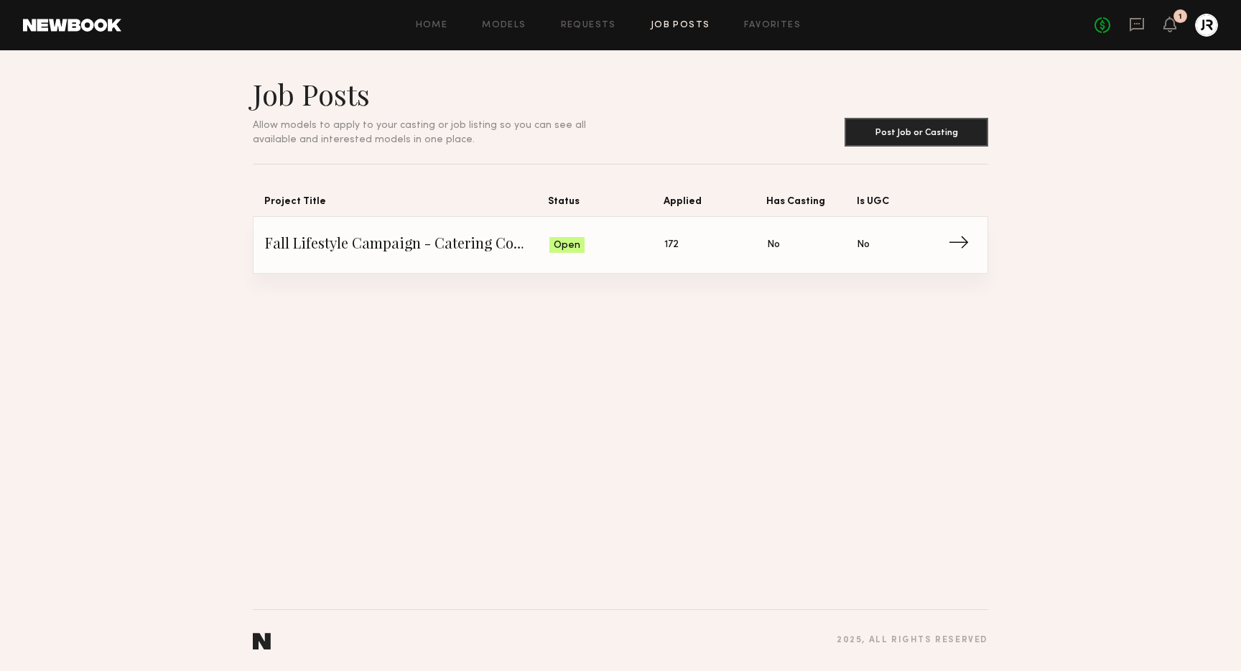
click at [492, 248] on span "Fall Lifestyle Campaign - Catering Company" at bounding box center [407, 245] width 284 height 22
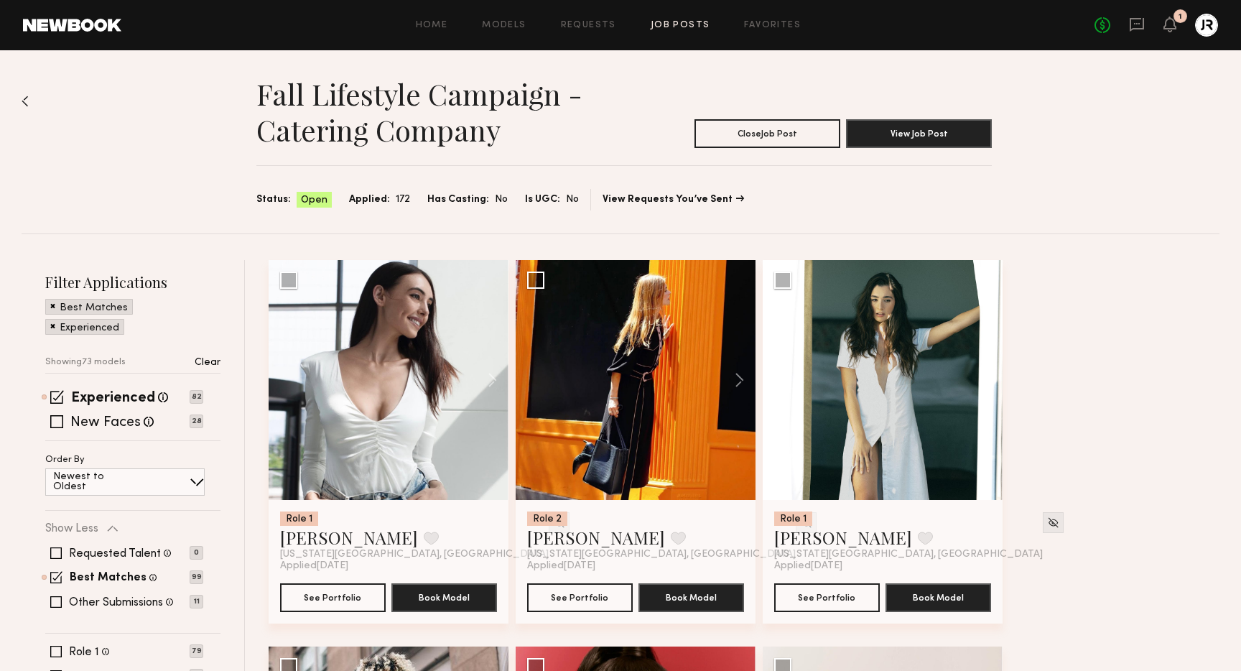
scroll to position [1, 0]
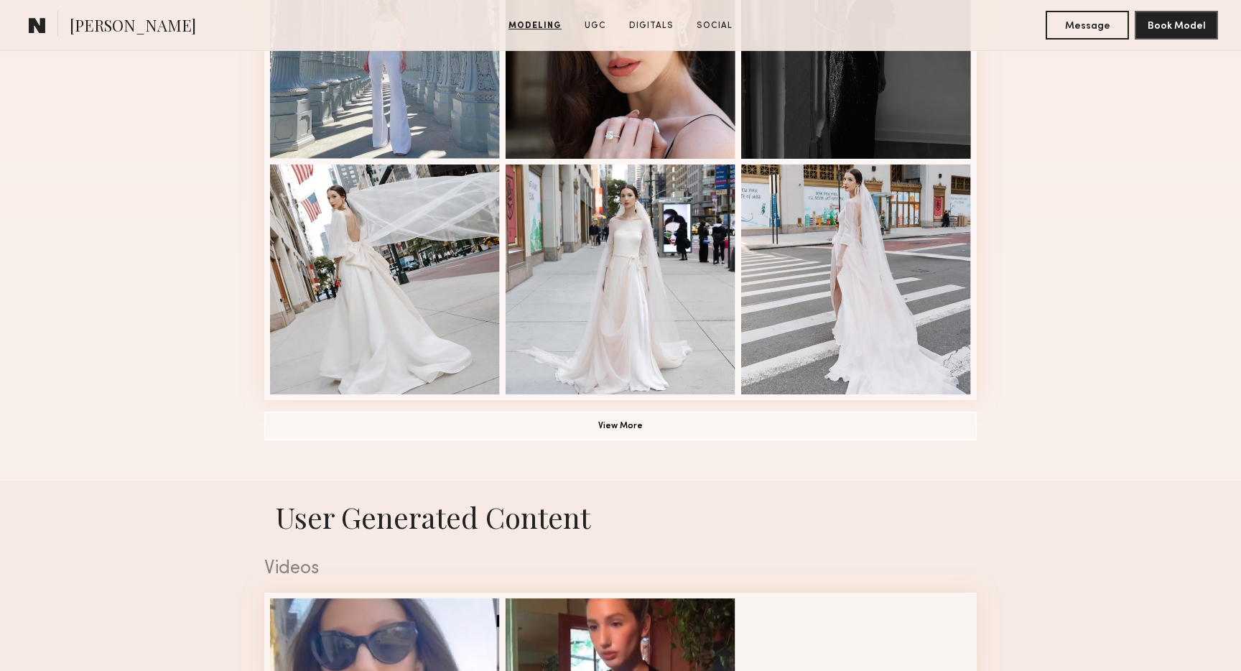
scroll to position [971, 0]
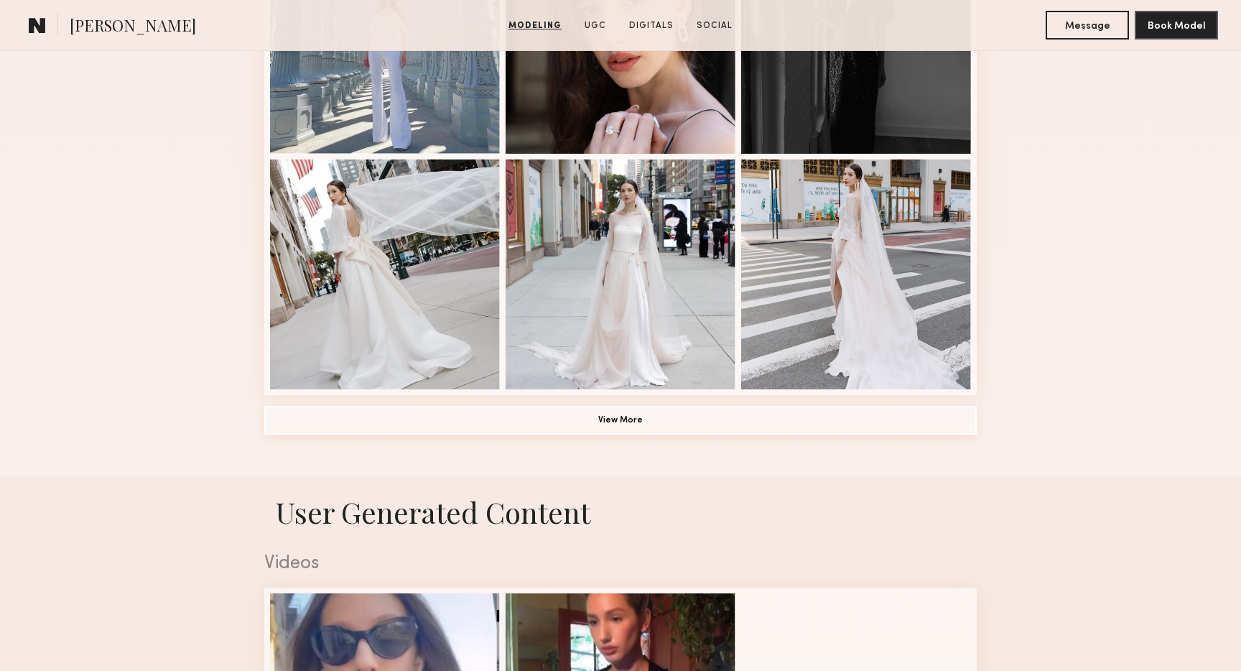
click at [613, 426] on button "View More" at bounding box center [620, 420] width 712 height 29
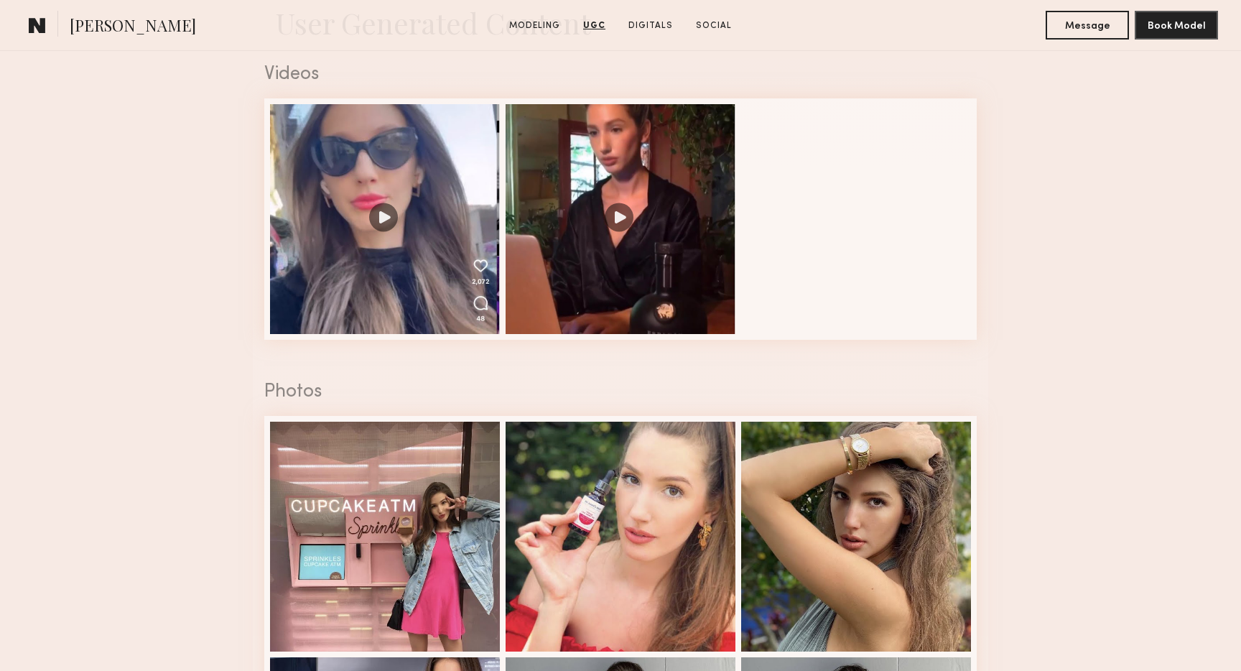
scroll to position [2195, 0]
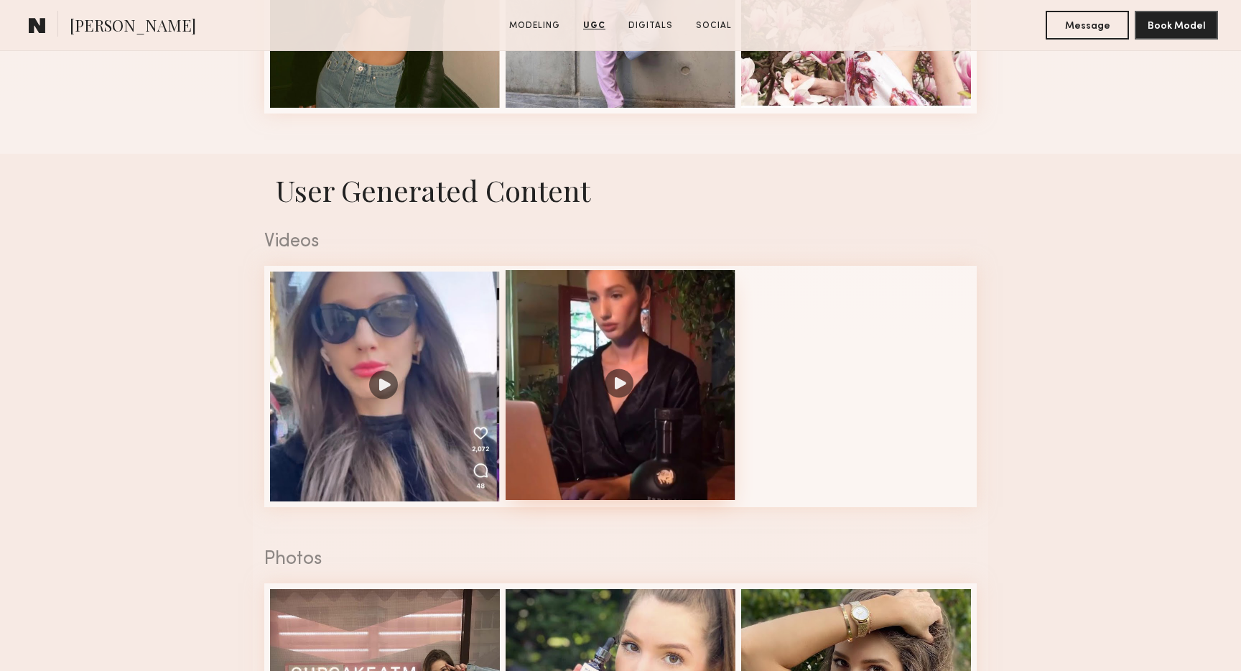
click at [617, 377] on div at bounding box center [620, 385] width 230 height 230
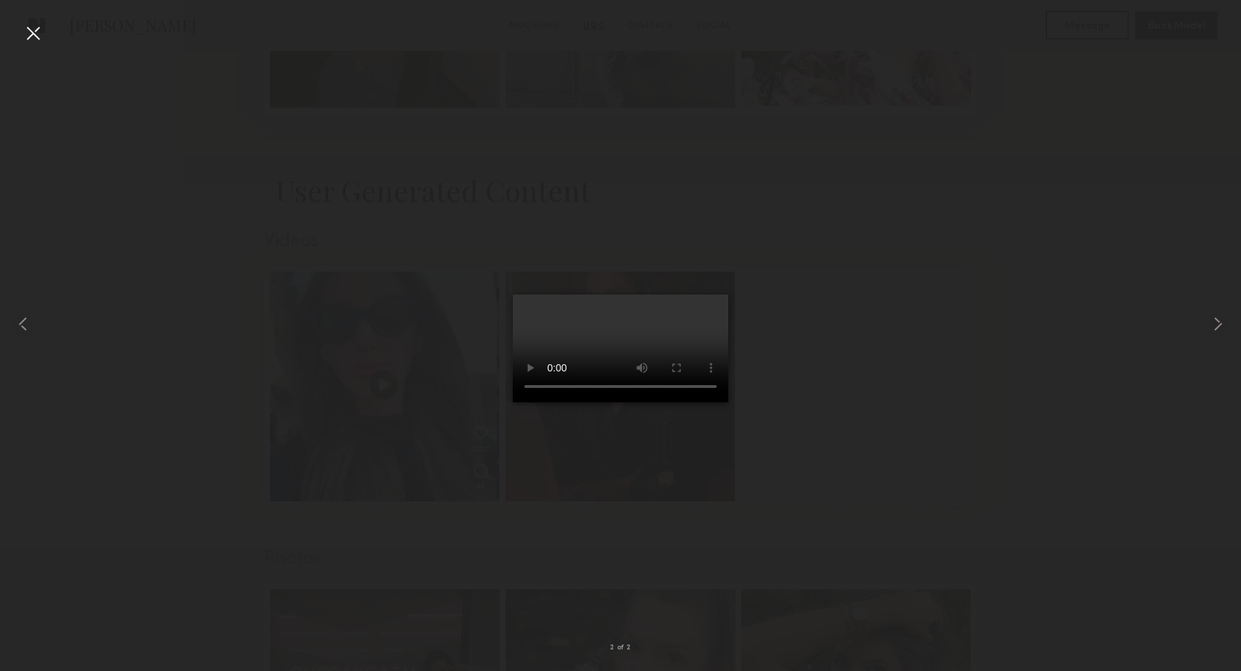
click at [39, 29] on div at bounding box center [33, 33] width 23 height 23
